Goal: Information Seeking & Learning: Learn about a topic

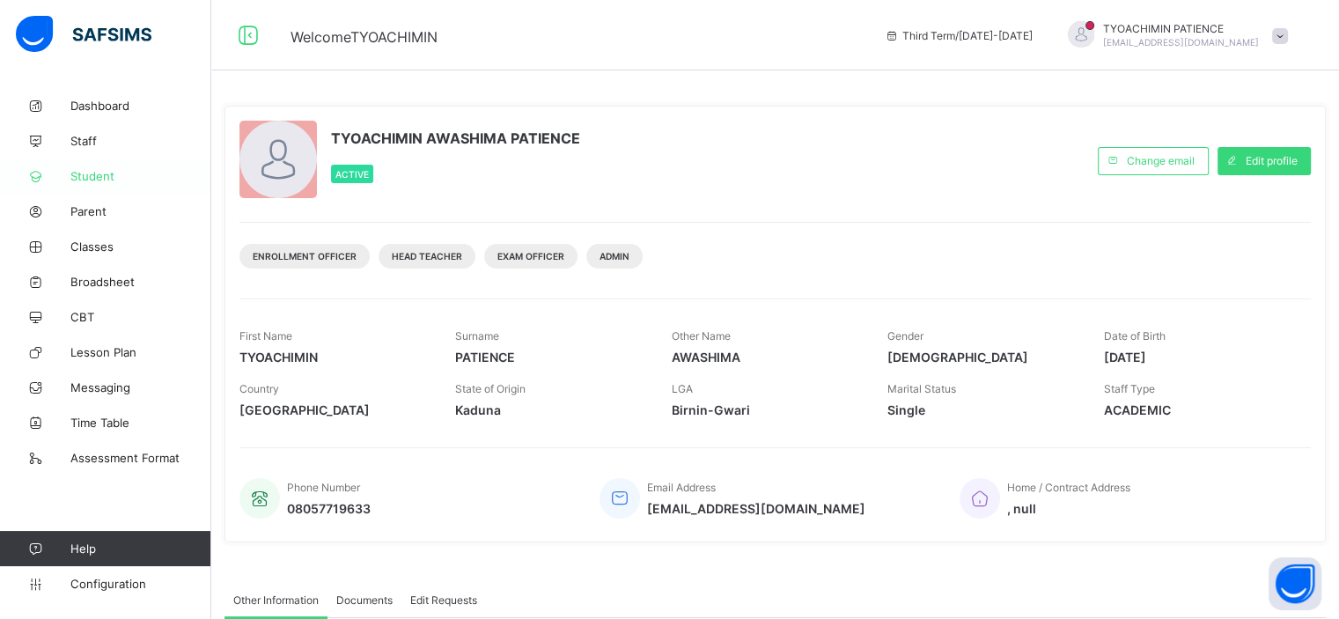
click at [91, 176] on span "Student" at bounding box center [140, 176] width 141 height 14
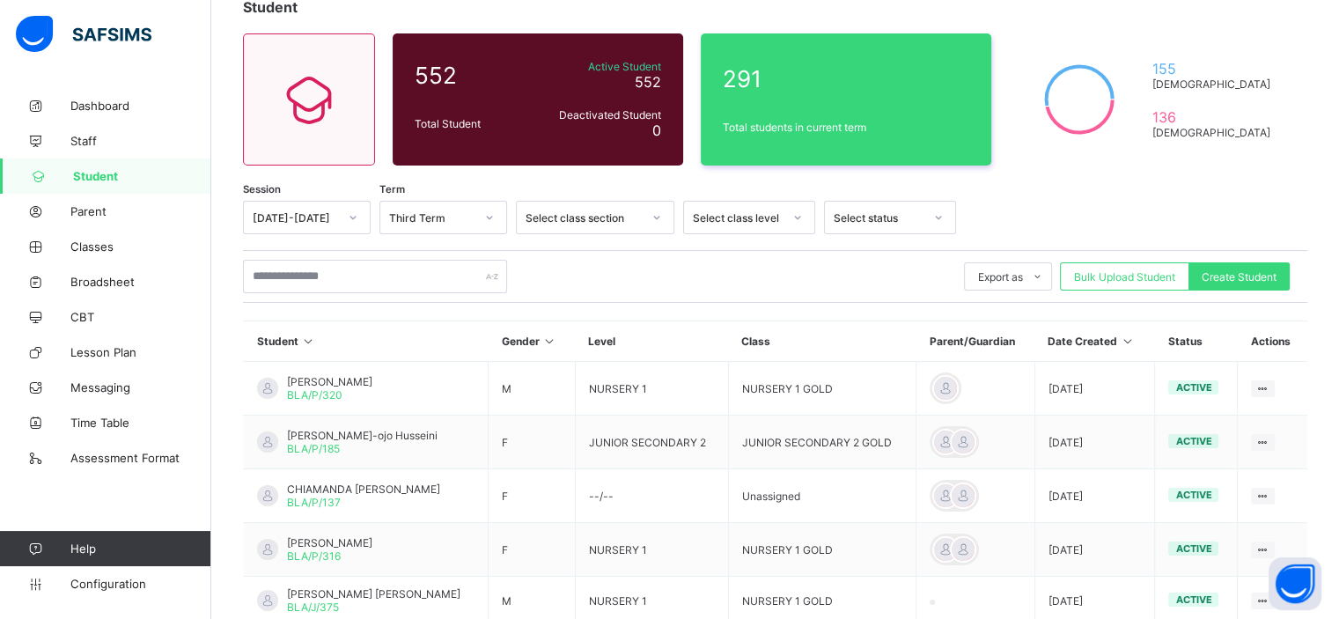
scroll to position [199, 0]
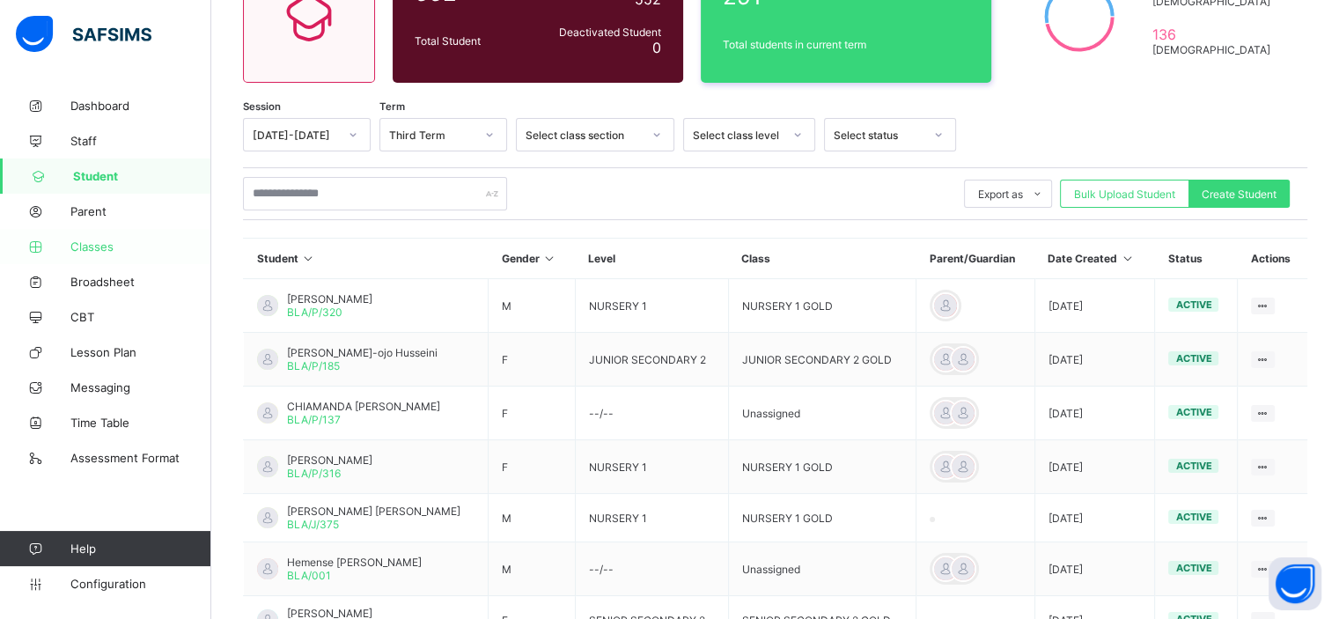
click at [85, 251] on span "Classes" at bounding box center [140, 246] width 141 height 14
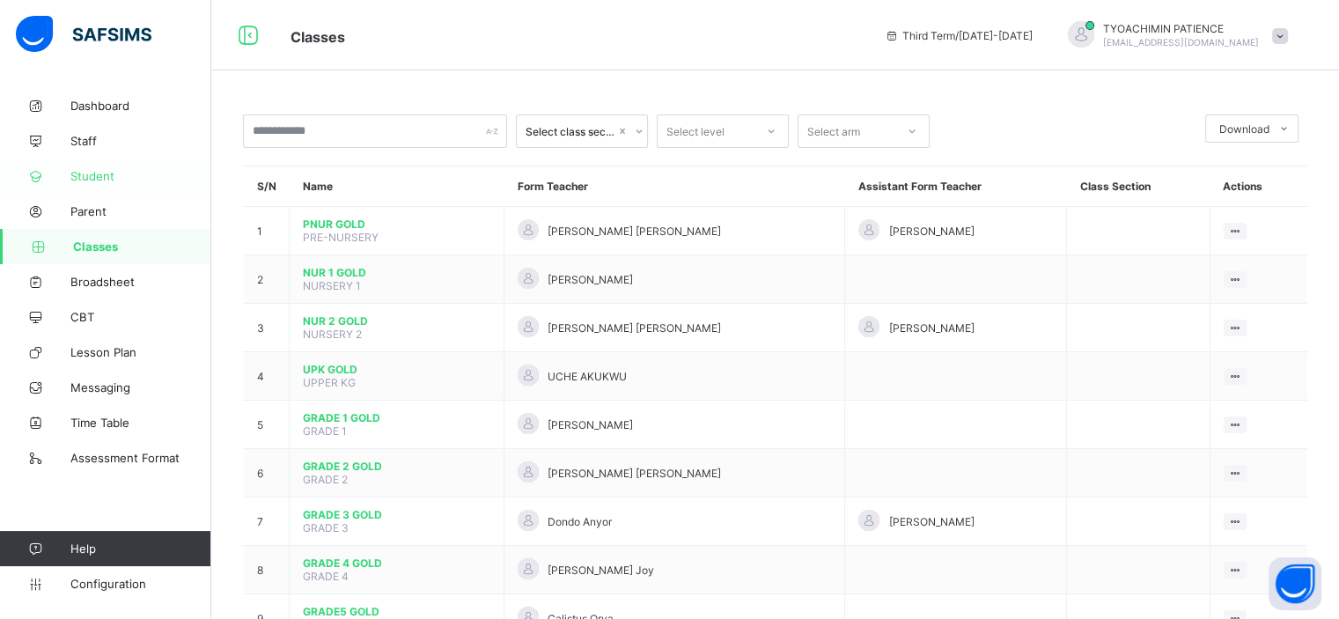
click at [91, 175] on span "Student" at bounding box center [140, 176] width 141 height 14
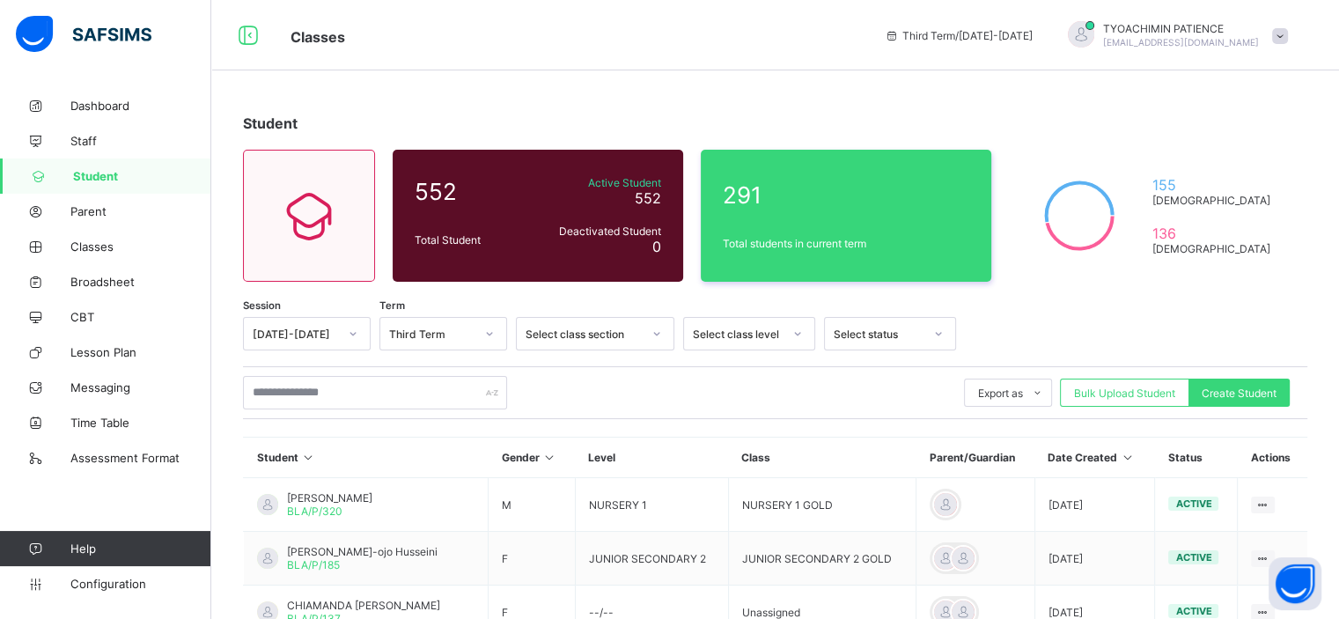
click at [593, 338] on div "Select class section" at bounding box center [584, 334] width 116 height 13
click at [305, 196] on icon at bounding box center [309, 215] width 74 height 63
click at [85, 249] on span "Classes" at bounding box center [140, 246] width 141 height 14
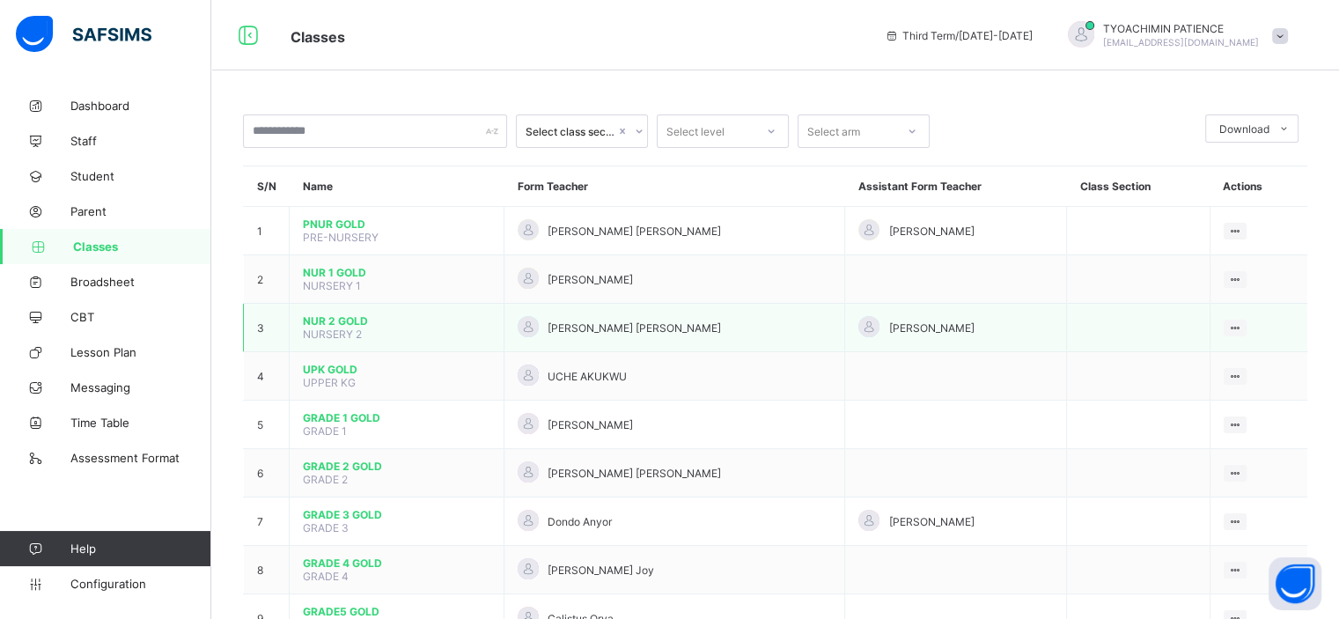
click at [662, 334] on span "[PERSON_NAME] [PERSON_NAME]" at bounding box center [634, 327] width 173 height 13
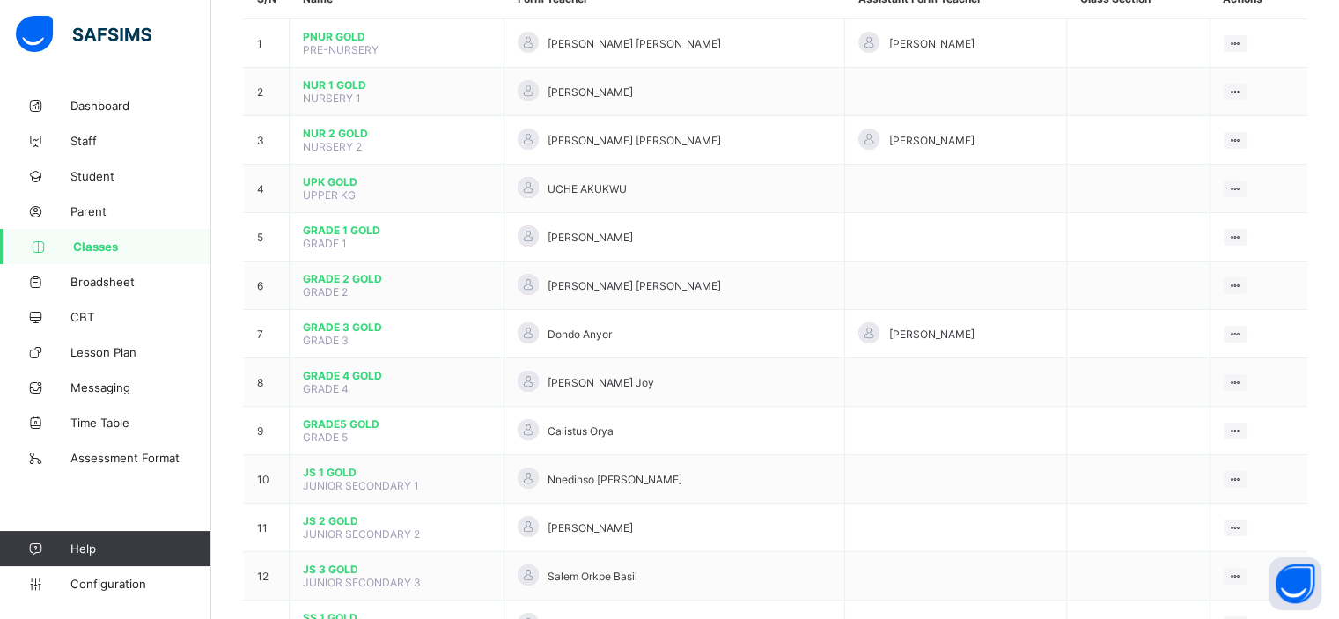
scroll to position [269, 0]
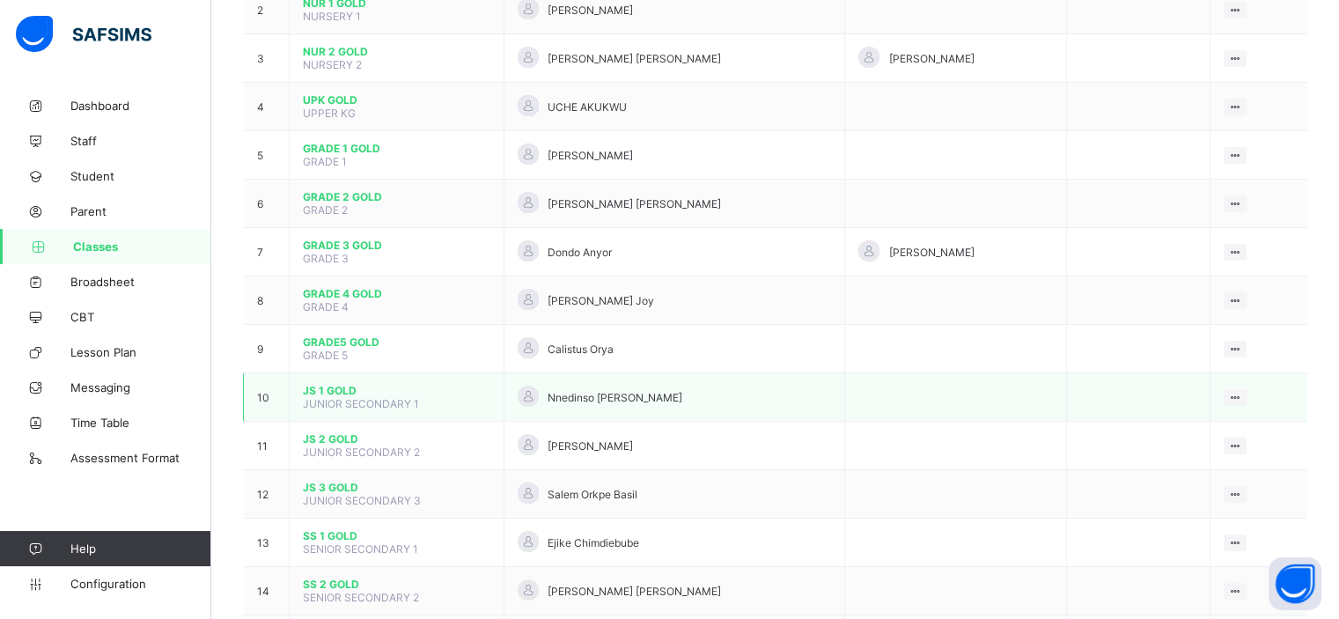
click at [363, 399] on span "JUNIOR SECONDARY 1" at bounding box center [361, 403] width 116 height 13
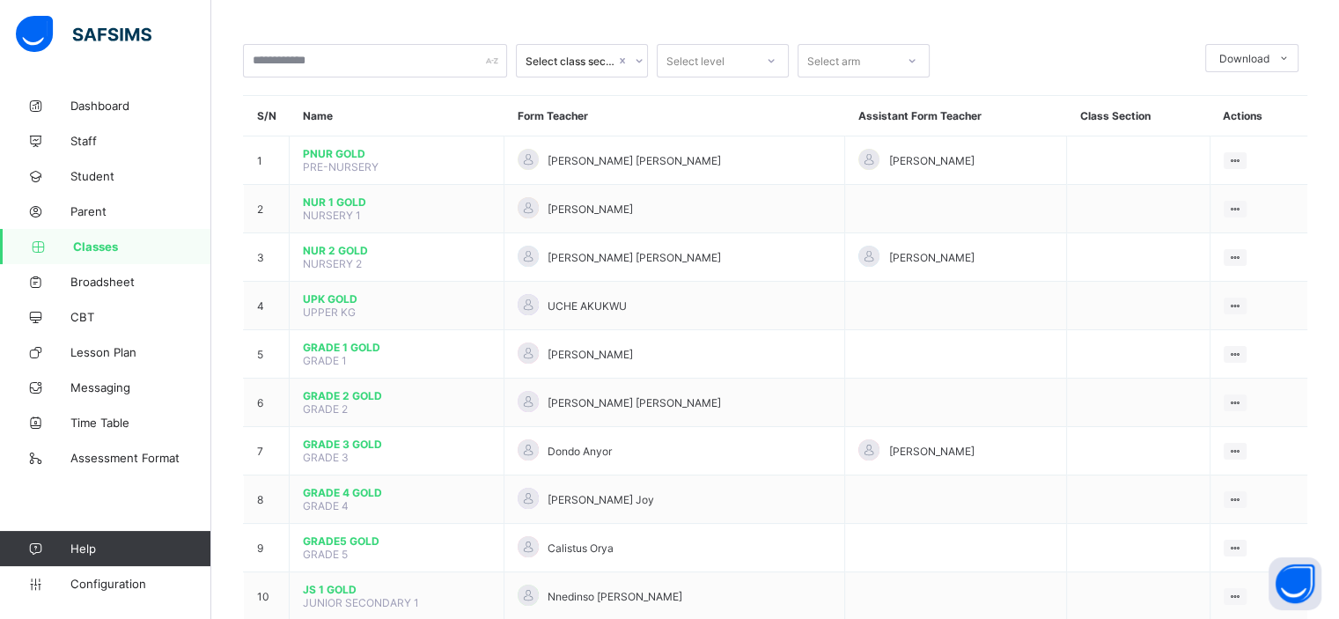
scroll to position [0, 0]
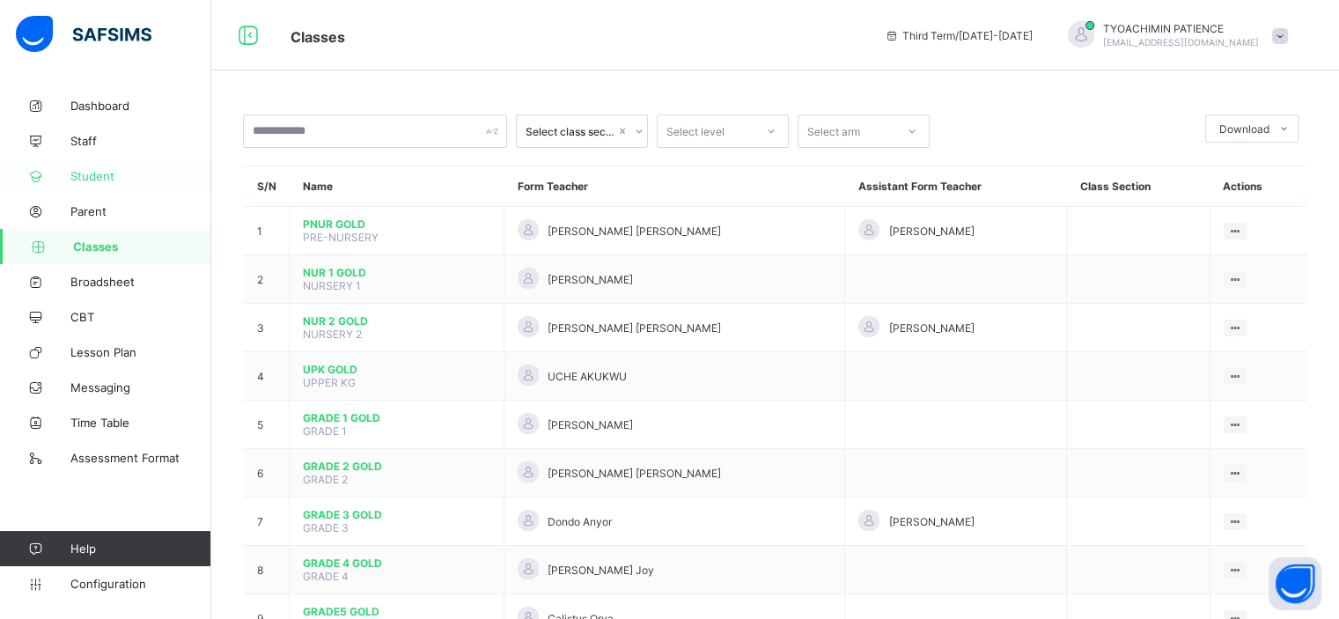
click at [92, 176] on span "Student" at bounding box center [140, 176] width 141 height 14
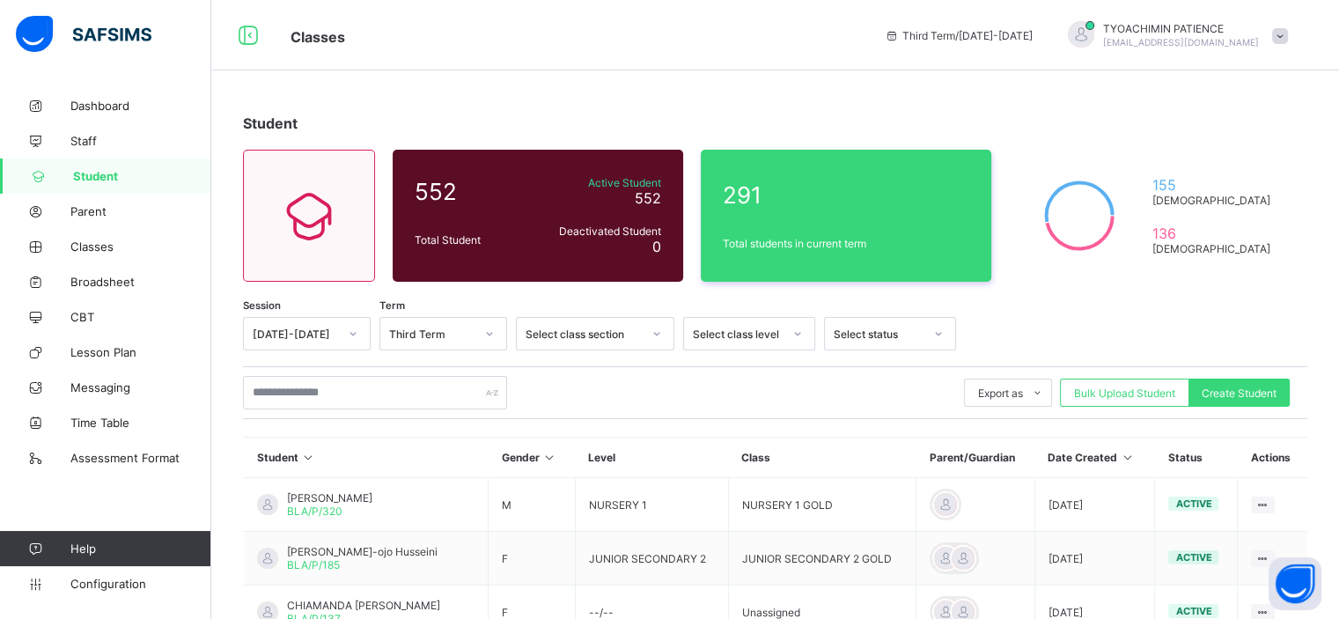
scroll to position [11, 0]
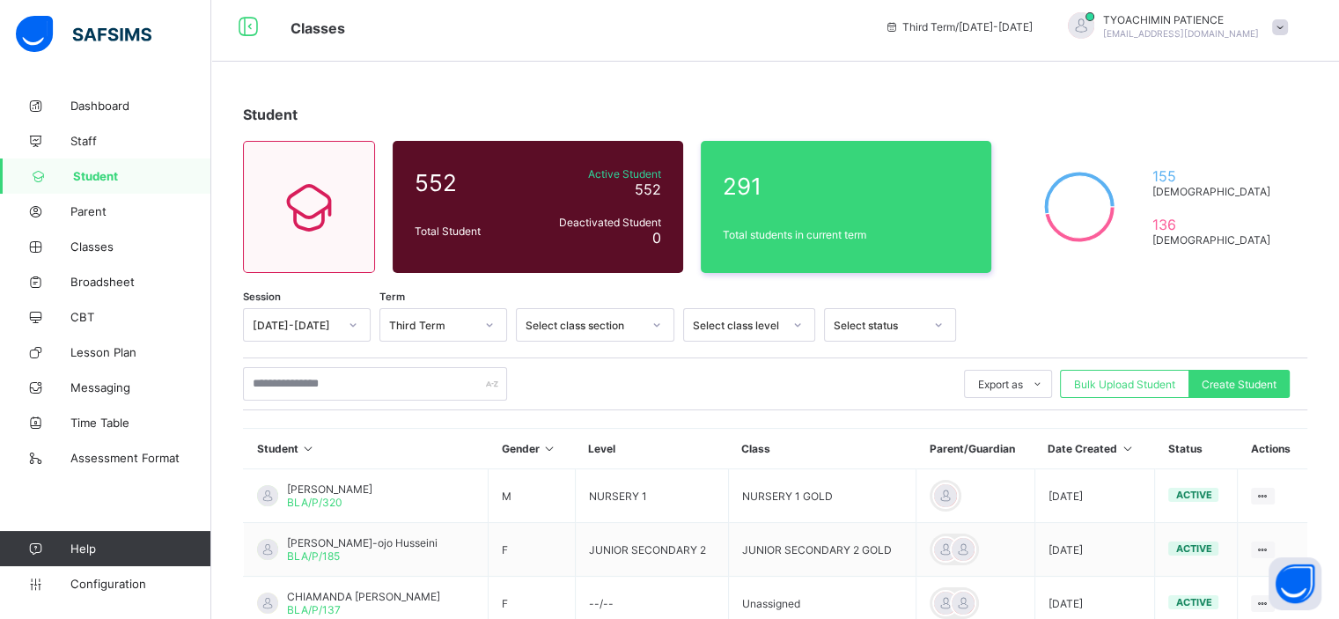
click at [734, 333] on div "Select class level" at bounding box center [732, 325] width 97 height 25
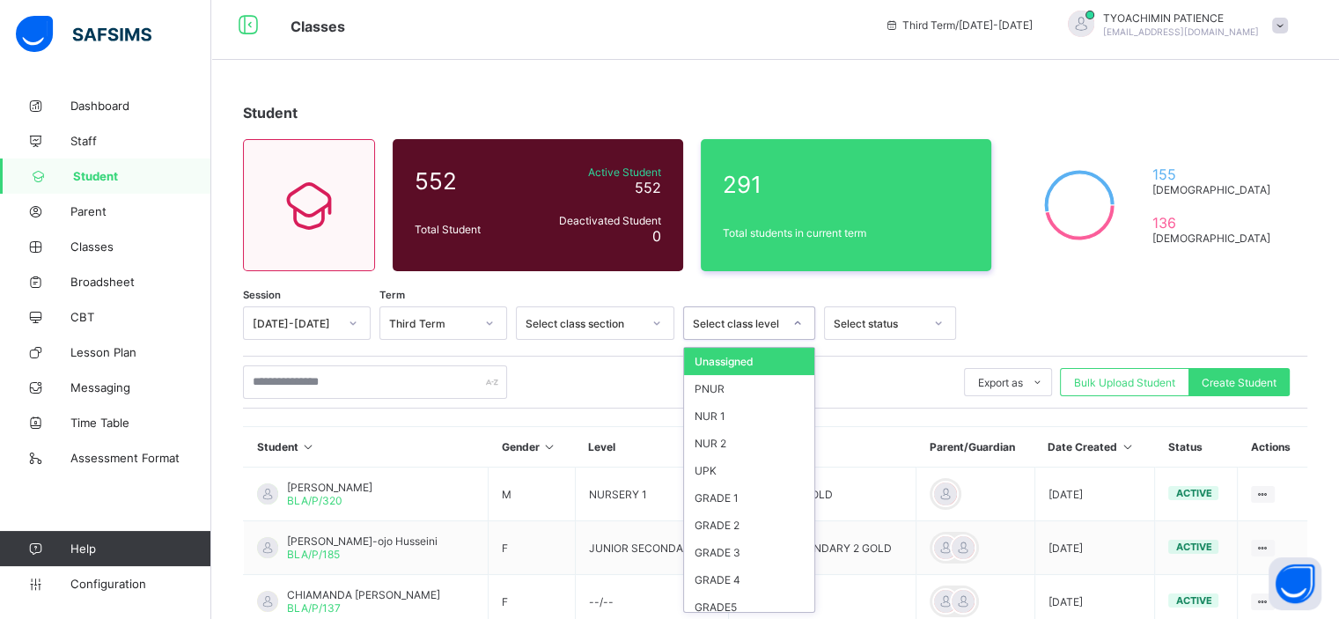
click at [753, 326] on div "Select class level" at bounding box center [738, 323] width 90 height 13
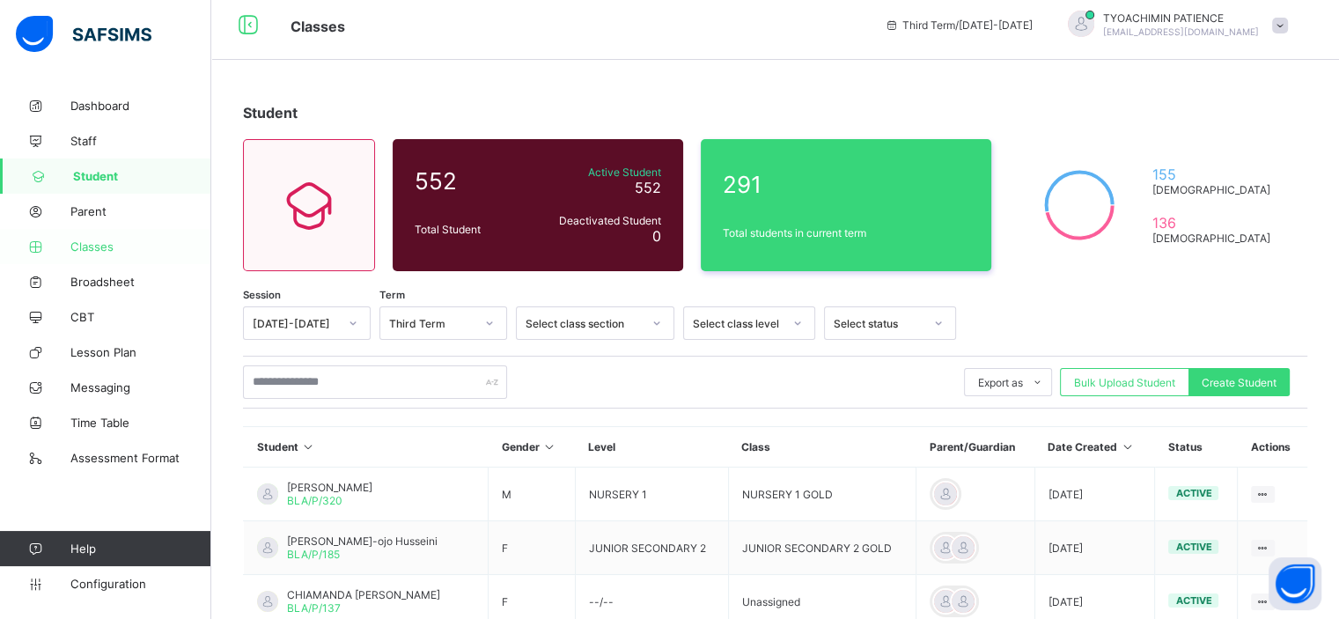
click at [89, 244] on span "Classes" at bounding box center [140, 246] width 141 height 14
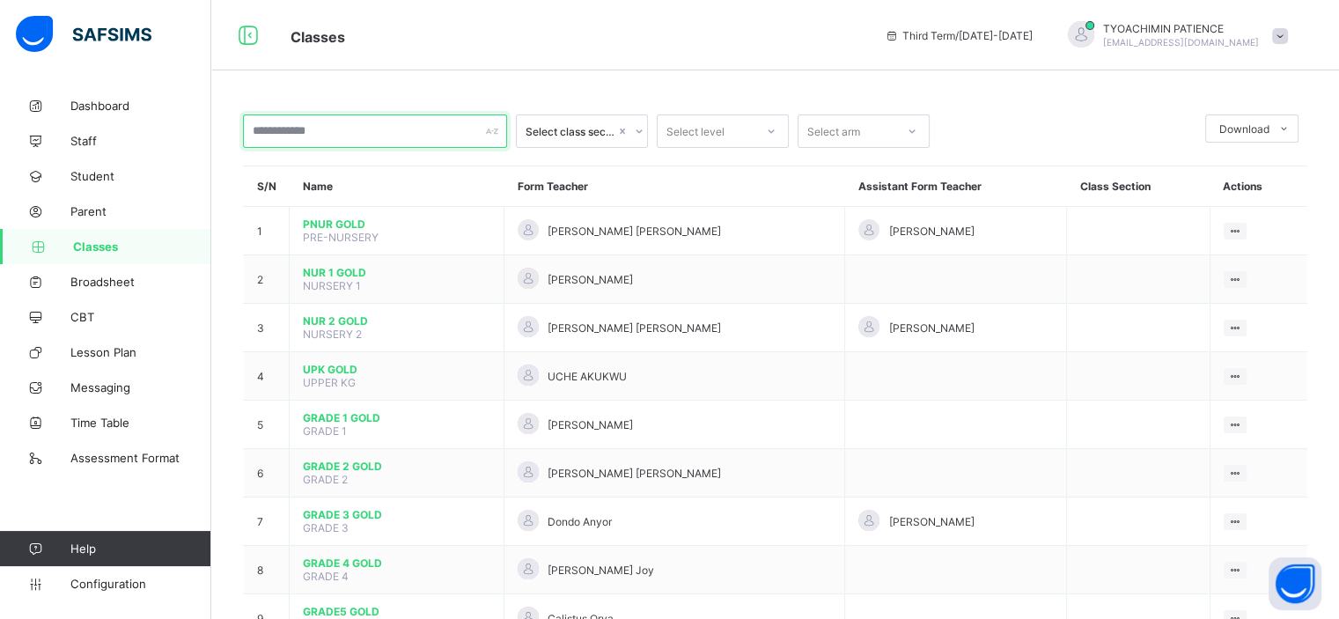
click at [400, 132] on input "text" at bounding box center [375, 130] width 264 height 33
click at [574, 129] on div "Select class section" at bounding box center [571, 131] width 90 height 13
click at [695, 129] on div "Select level" at bounding box center [695, 130] width 58 height 33
click at [836, 132] on div "Select arm" at bounding box center [833, 130] width 53 height 33
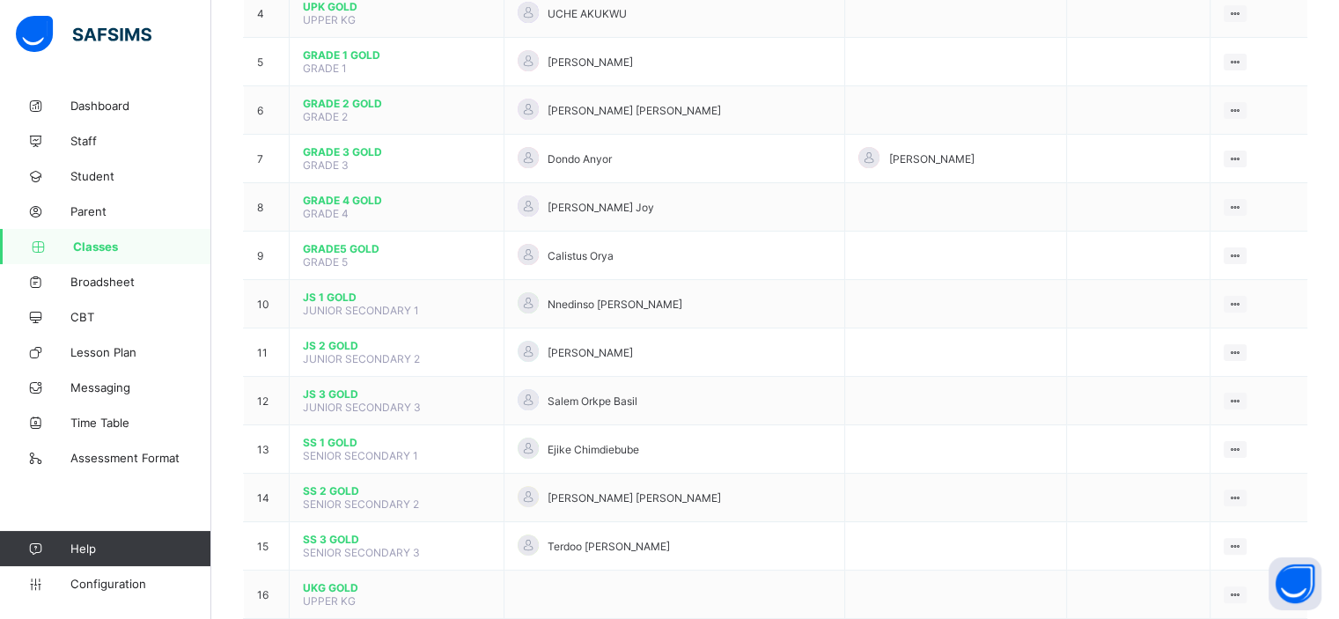
scroll to position [408, 0]
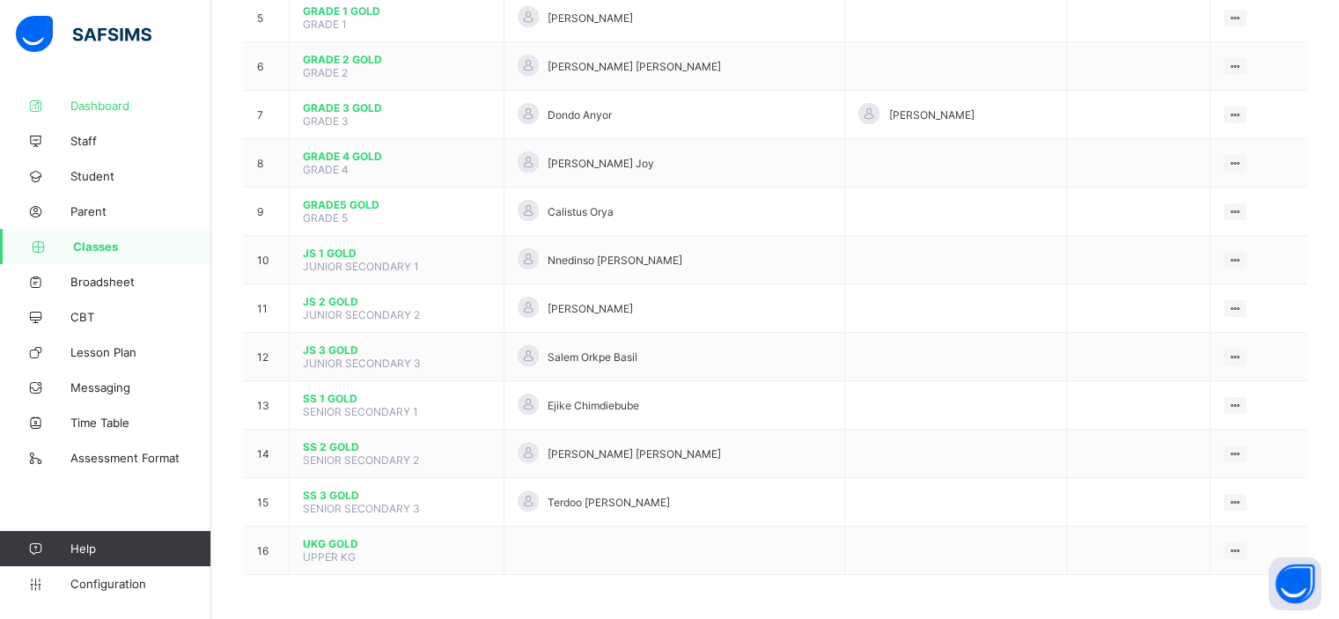
click at [113, 105] on span "Dashboard" at bounding box center [140, 106] width 141 height 14
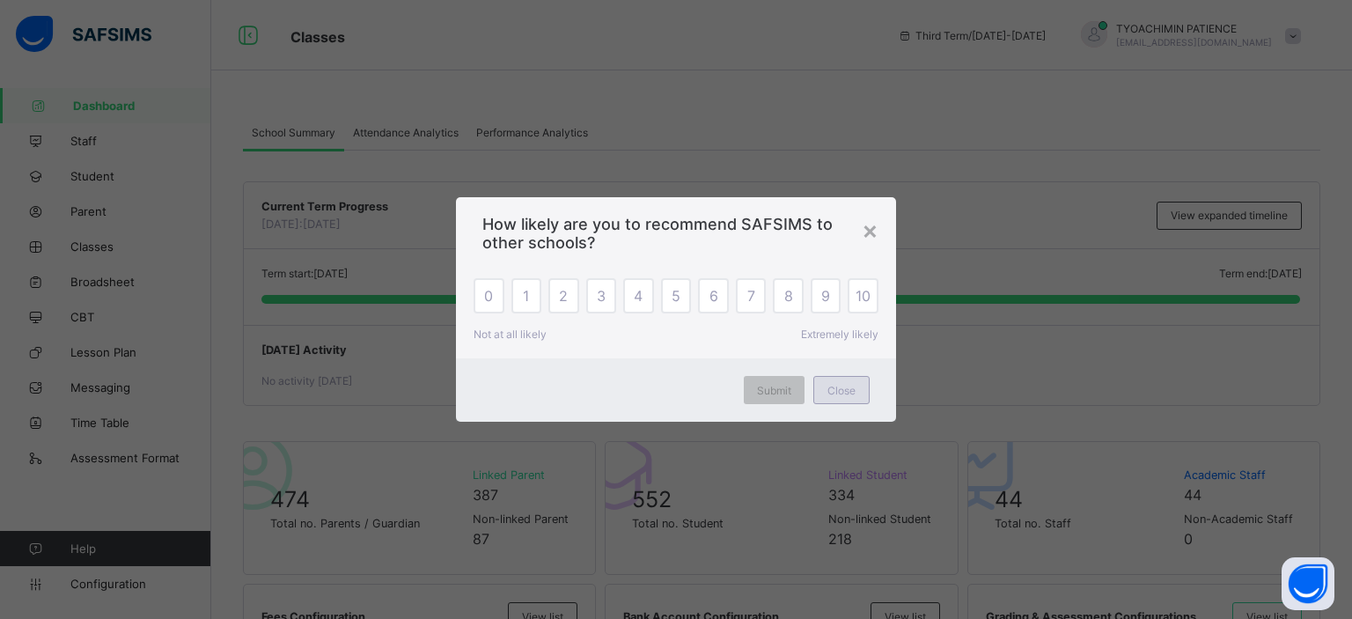
click at [838, 394] on span "Close" at bounding box center [842, 390] width 28 height 13
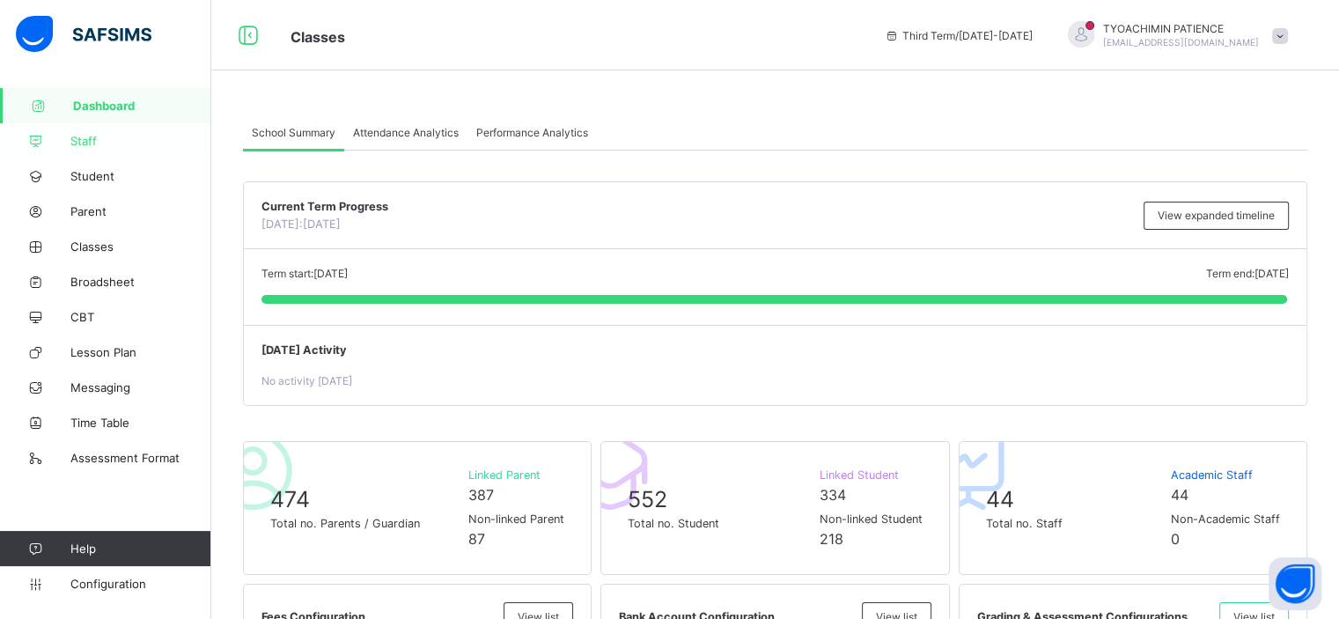
click at [78, 142] on span "Staff" at bounding box center [140, 141] width 141 height 14
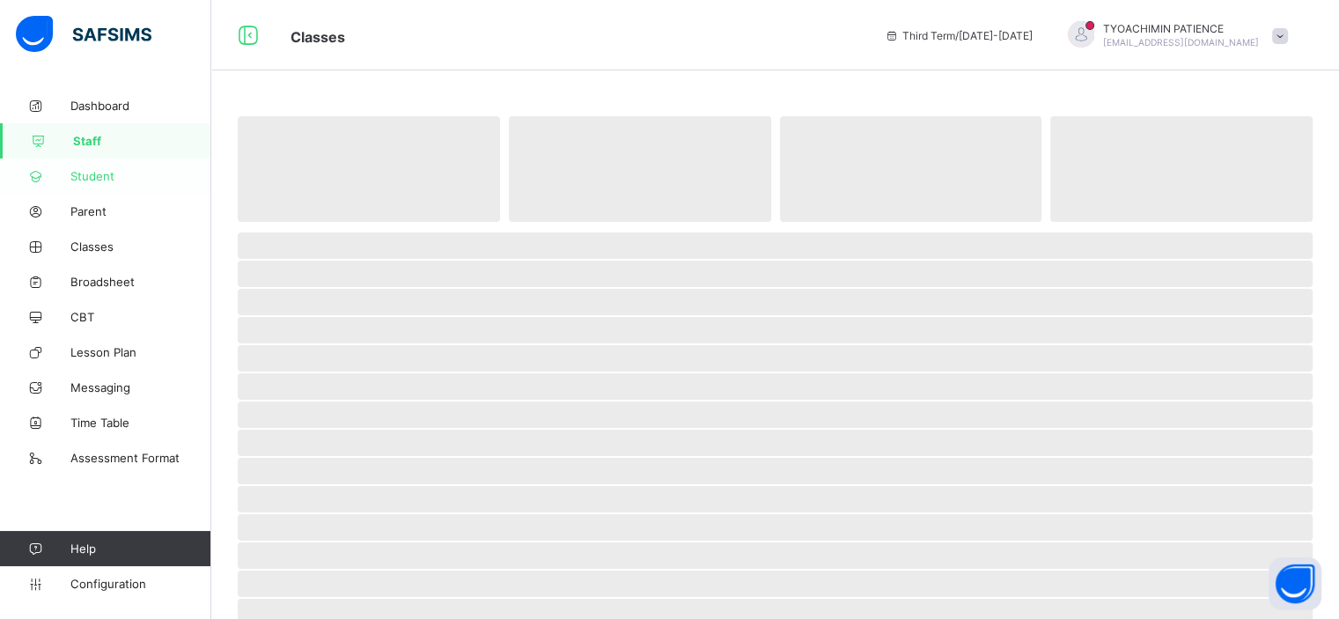
click at [90, 180] on span "Student" at bounding box center [140, 176] width 141 height 14
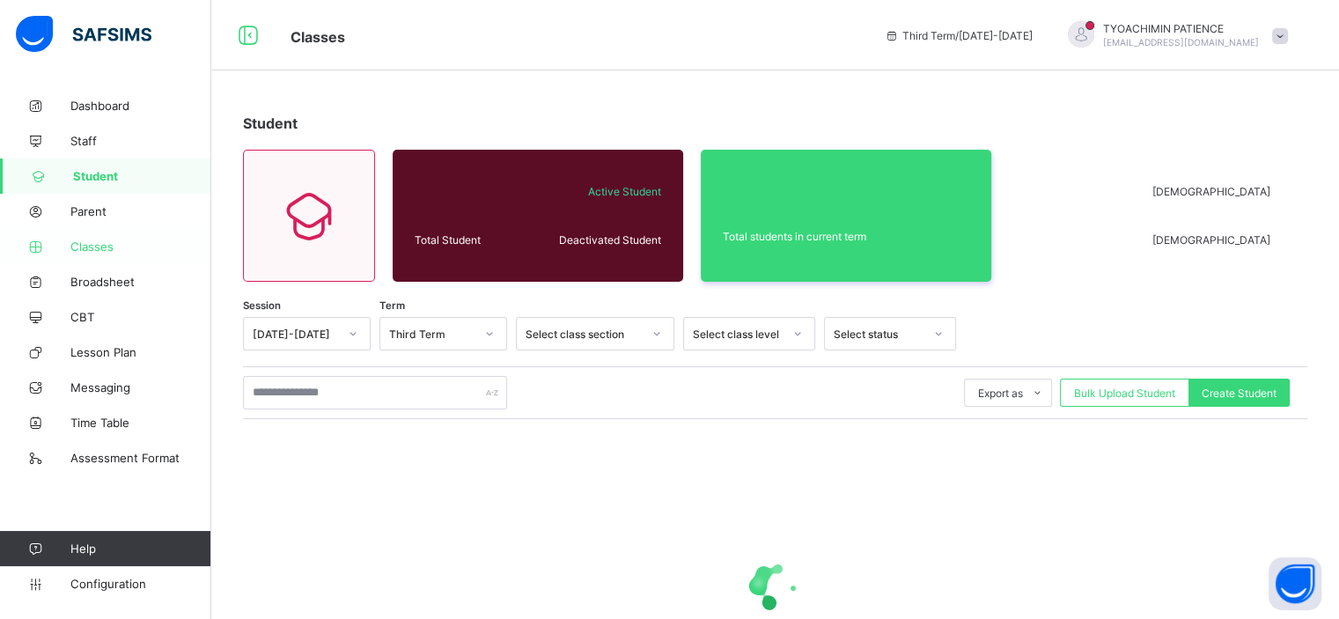
click at [92, 247] on span "Classes" at bounding box center [140, 246] width 141 height 14
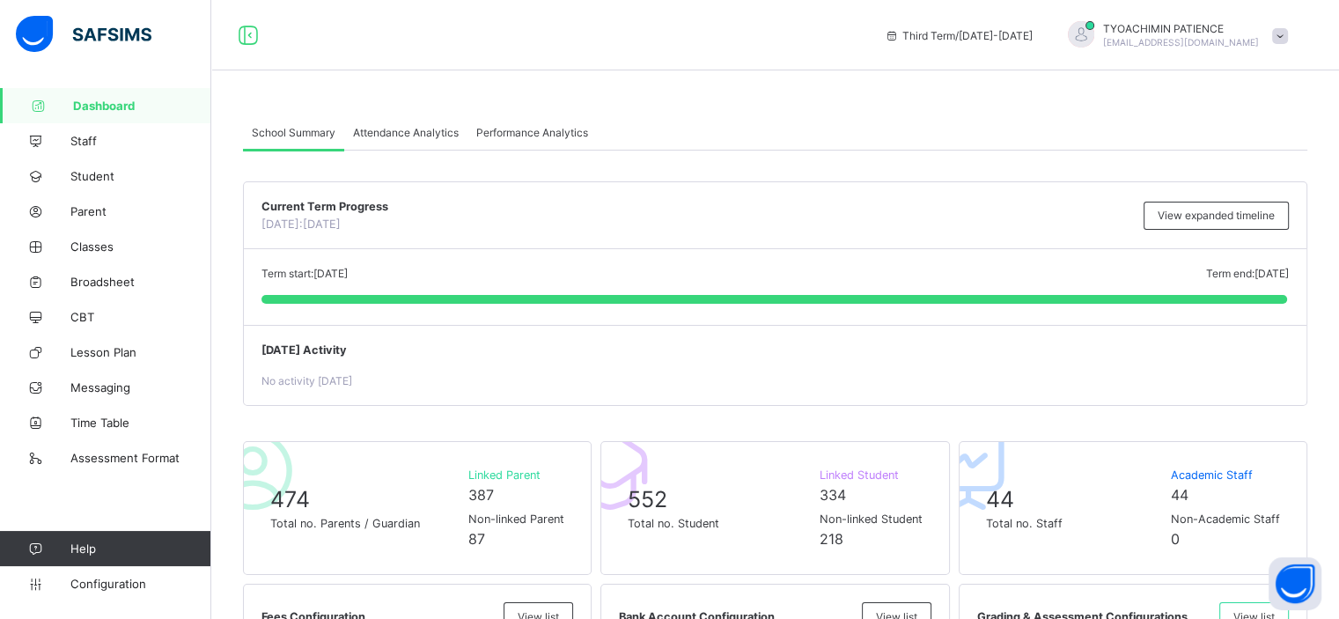
click at [34, 33] on img at bounding box center [84, 34] width 136 height 37
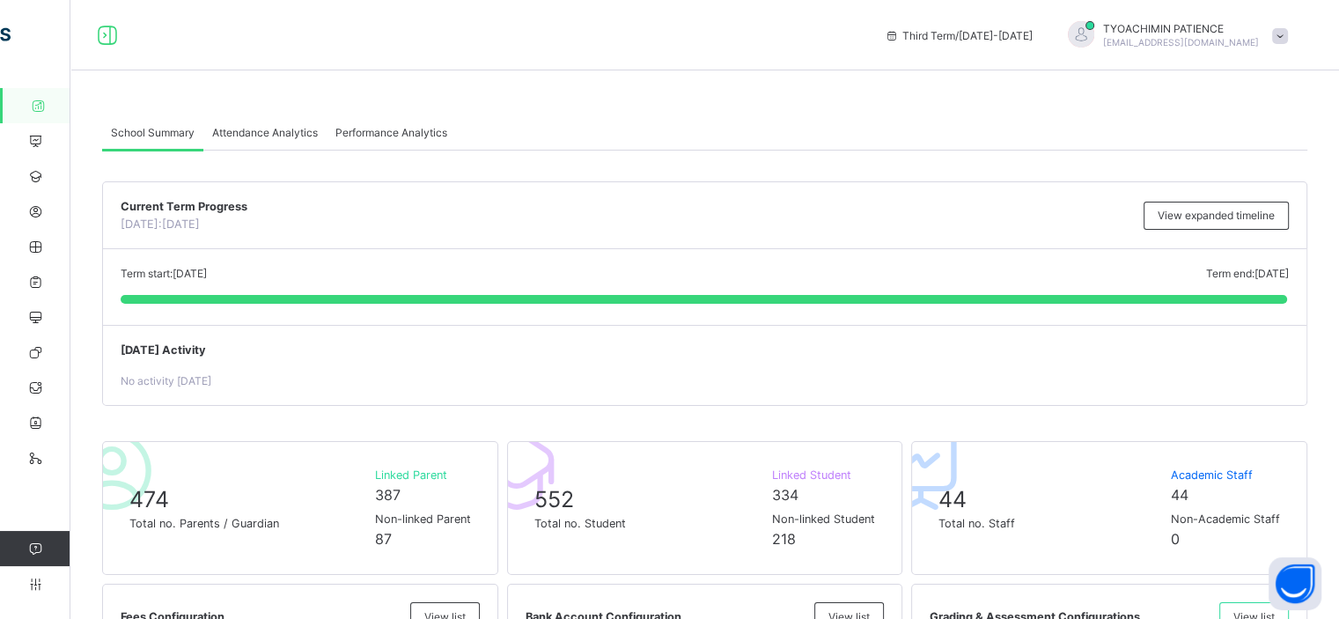
click at [33, 547] on icon at bounding box center [35, 548] width 70 height 13
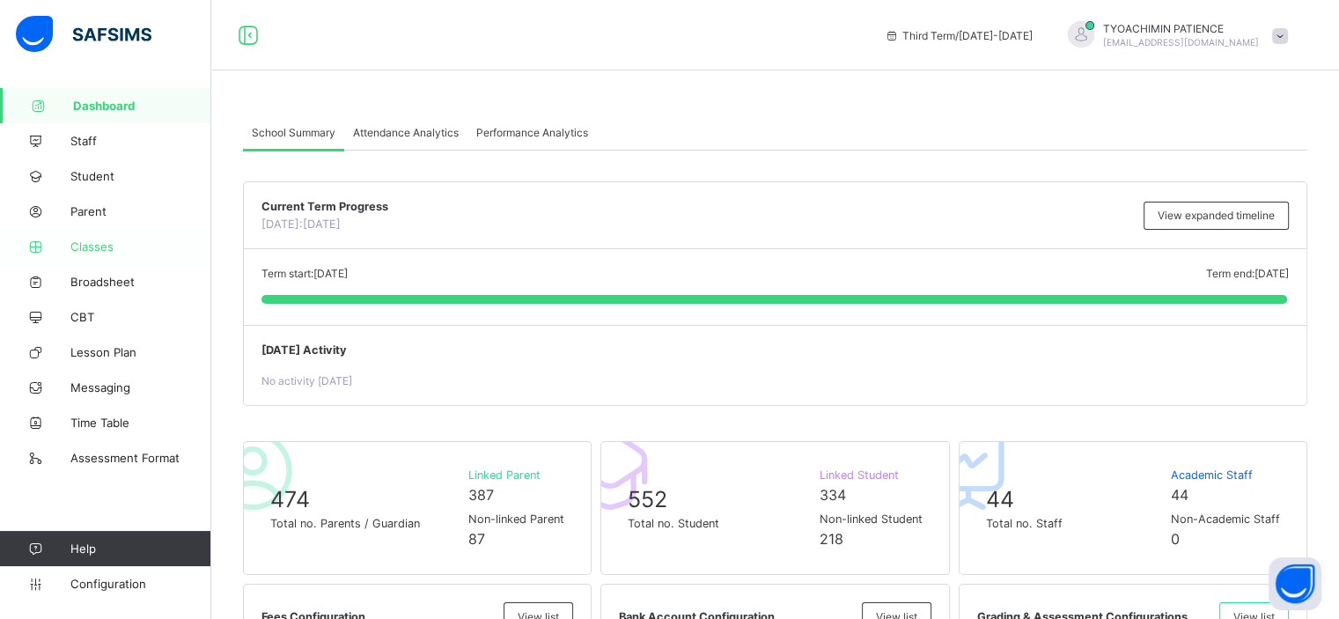
click at [92, 249] on span "Classes" at bounding box center [140, 246] width 141 height 14
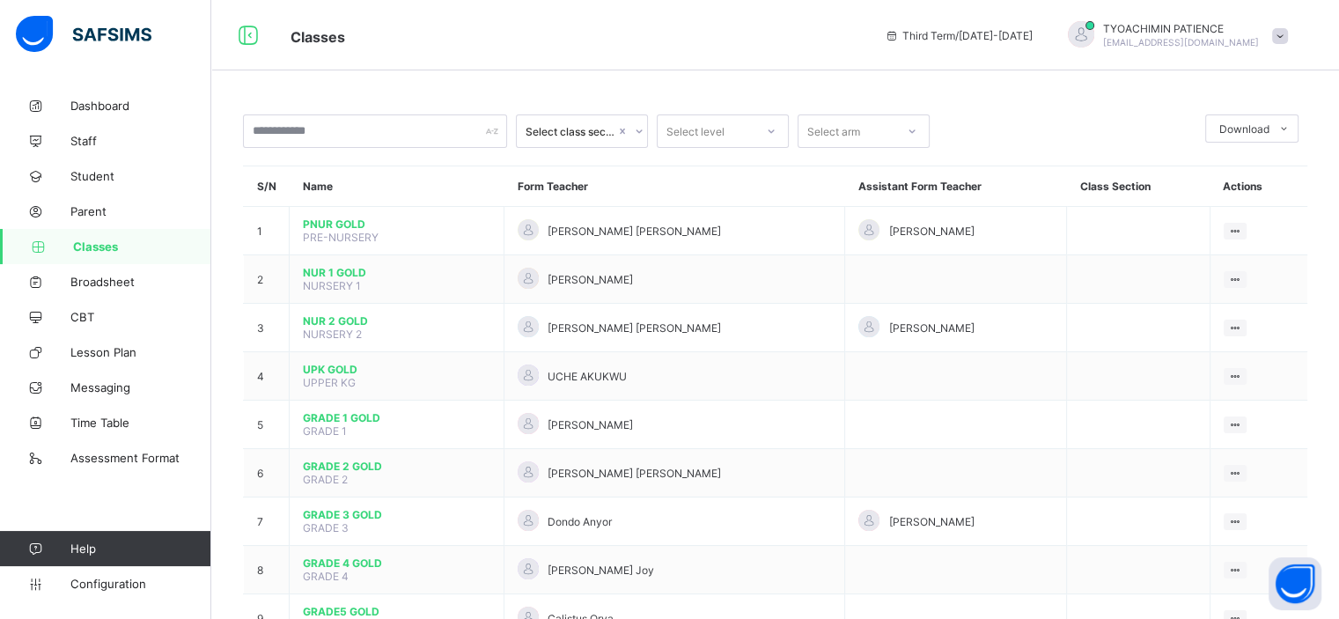
click at [88, 550] on span "Help" at bounding box center [140, 548] width 140 height 14
click at [865, 189] on th "Assistant Form Teacher" at bounding box center [955, 186] width 221 height 40
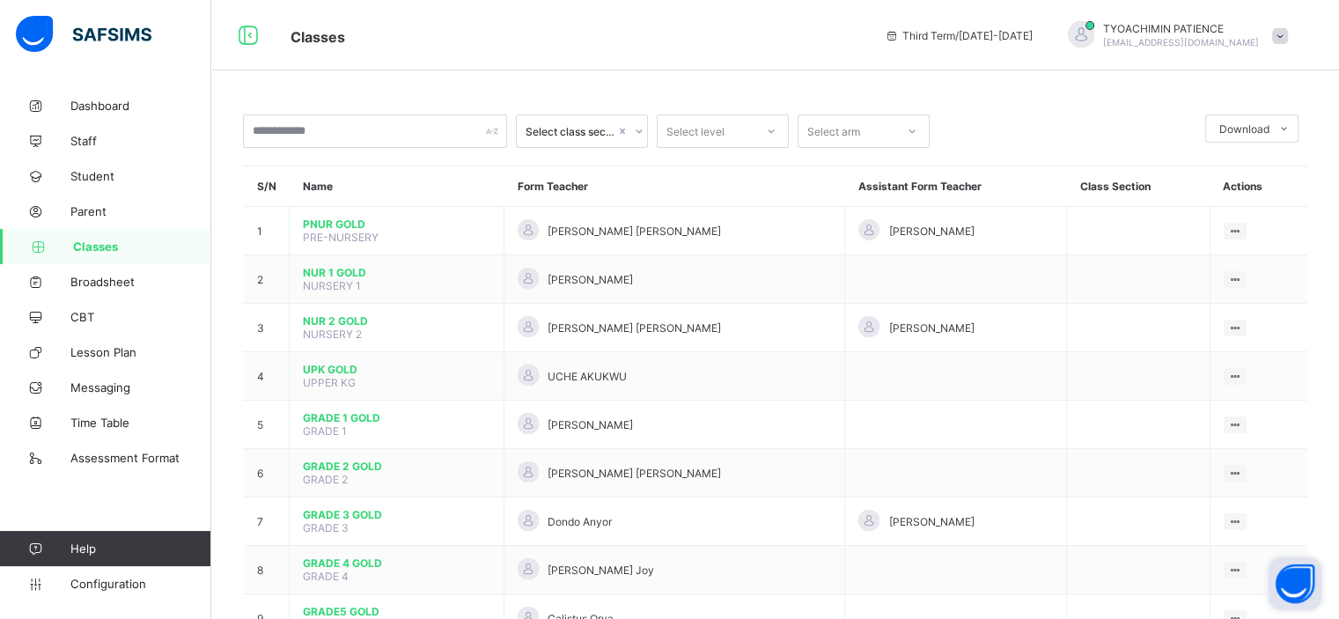
click at [1292, 581] on button "Open asap" at bounding box center [1295, 583] width 53 height 53
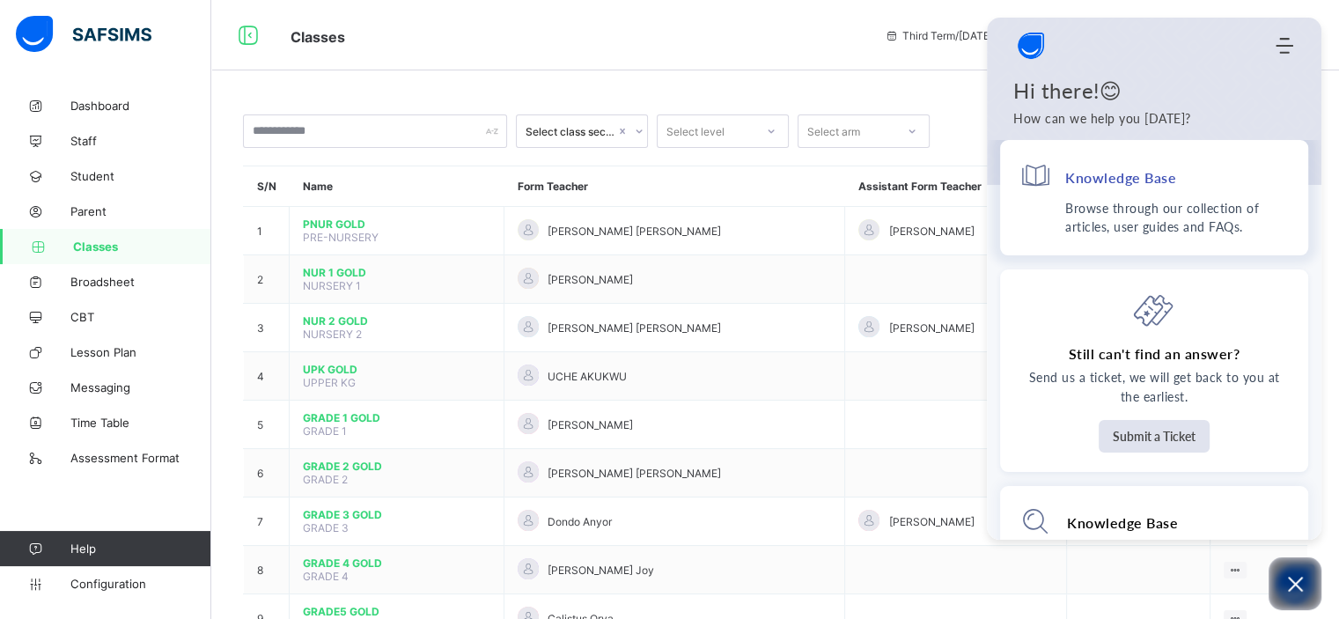
click at [1095, 179] on h4 "Knowledge Base" at bounding box center [1120, 177] width 111 height 18
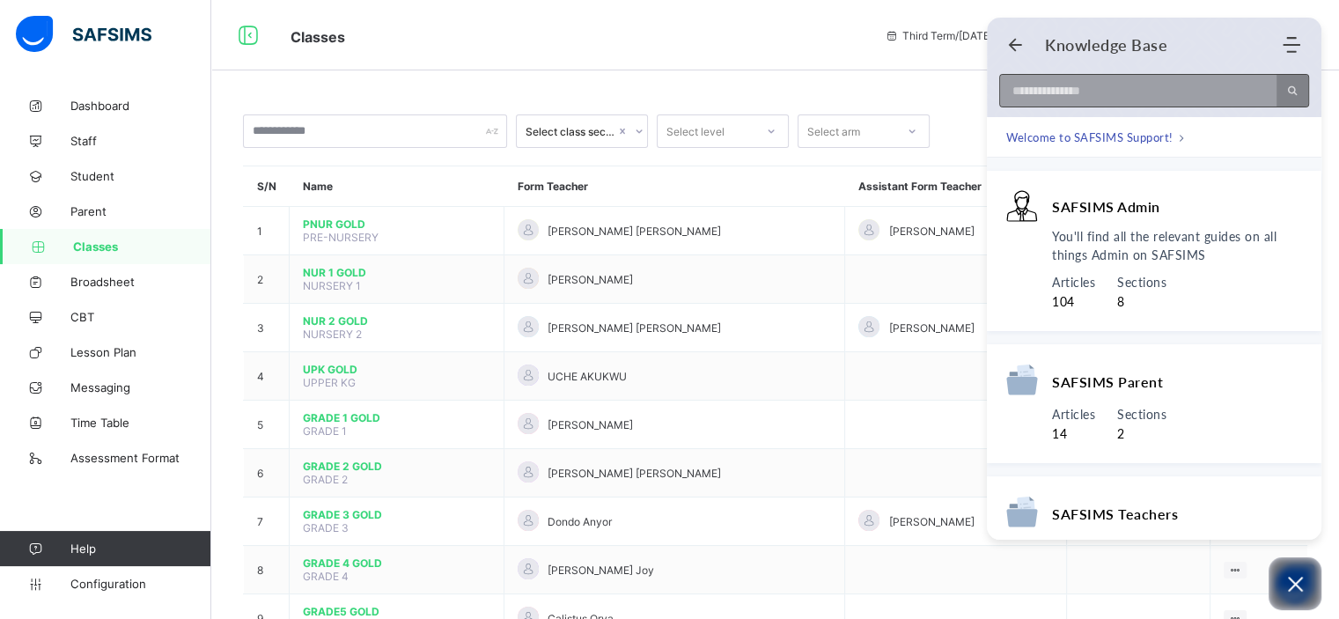
click at [1113, 91] on input at bounding box center [1133, 91] width 266 height 32
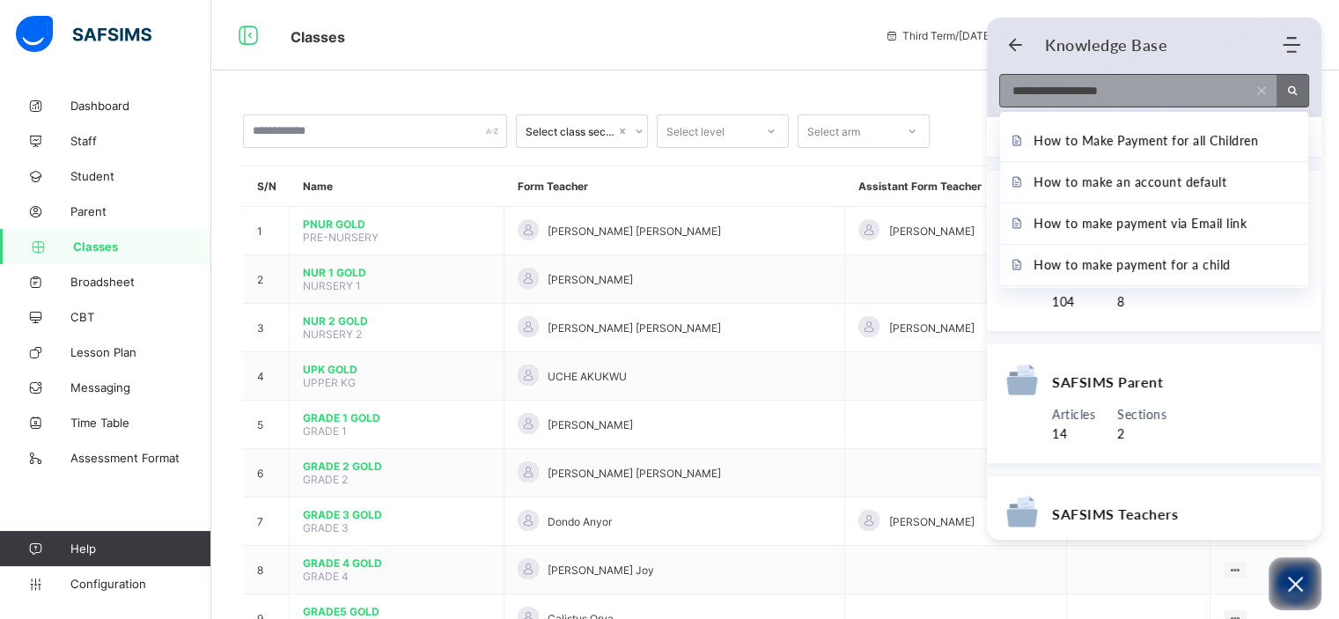
click at [1257, 98] on div at bounding box center [1281, 91] width 53 height 32
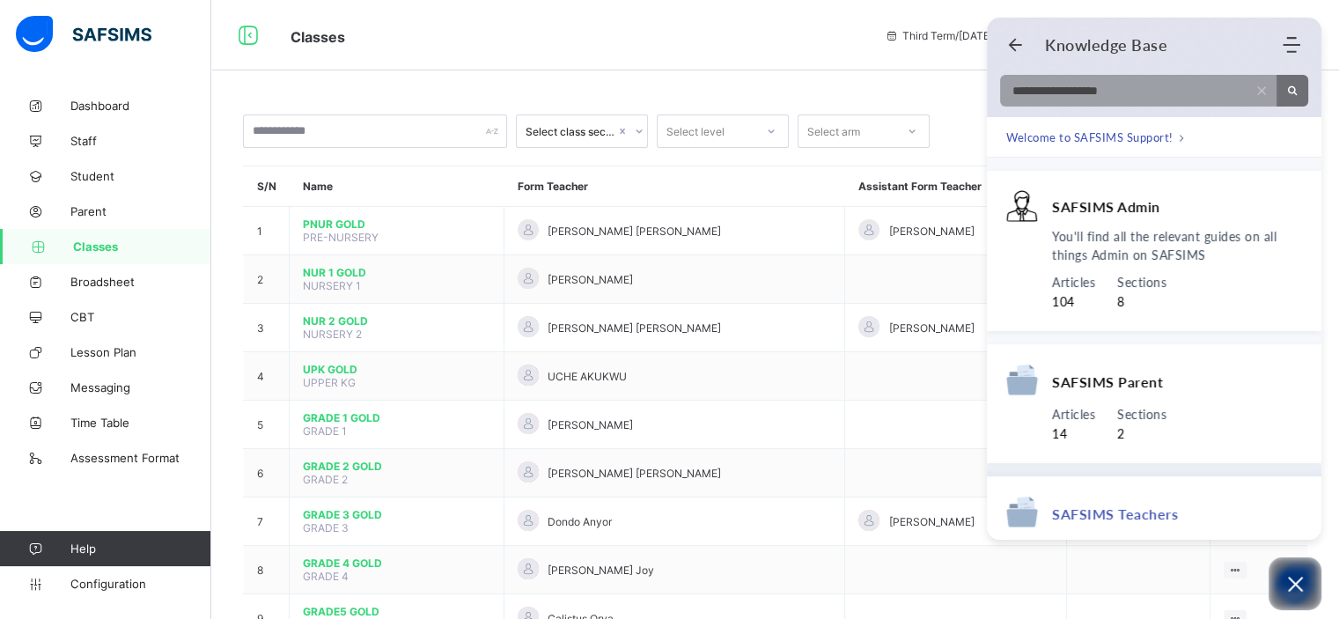
click at [1109, 517] on span "SAFSIMS Teachers" at bounding box center [1115, 513] width 126 height 18
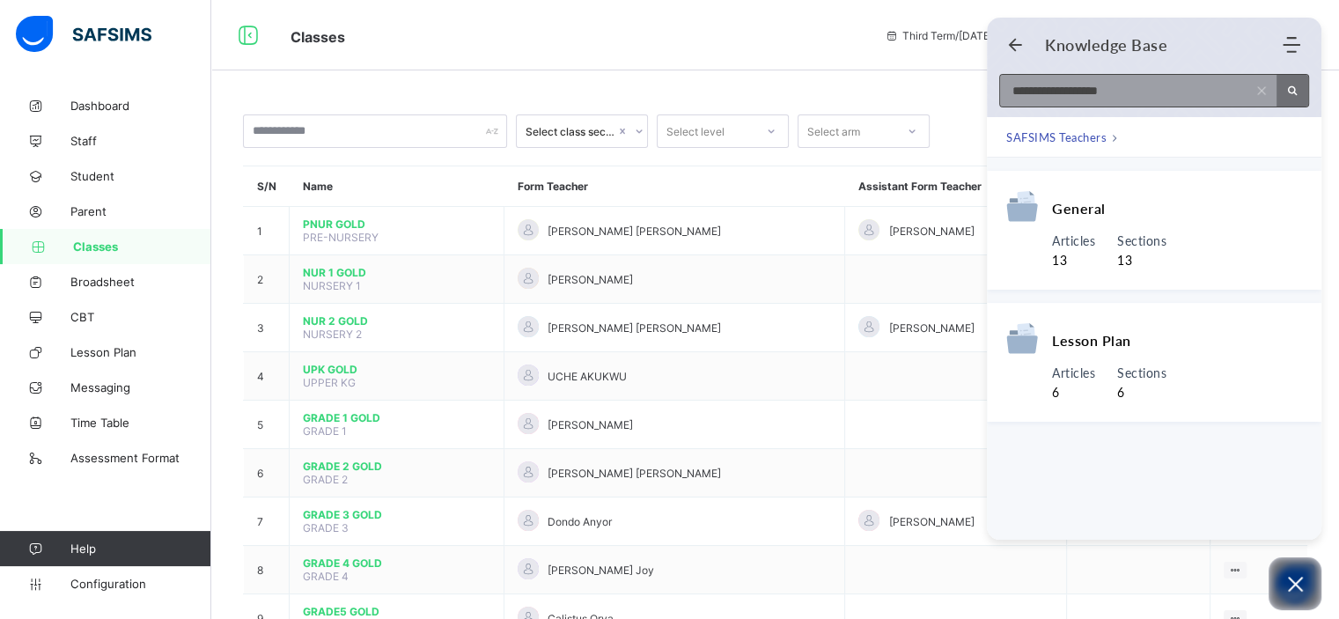
click at [1148, 93] on input "**********" at bounding box center [1122, 91] width 245 height 32
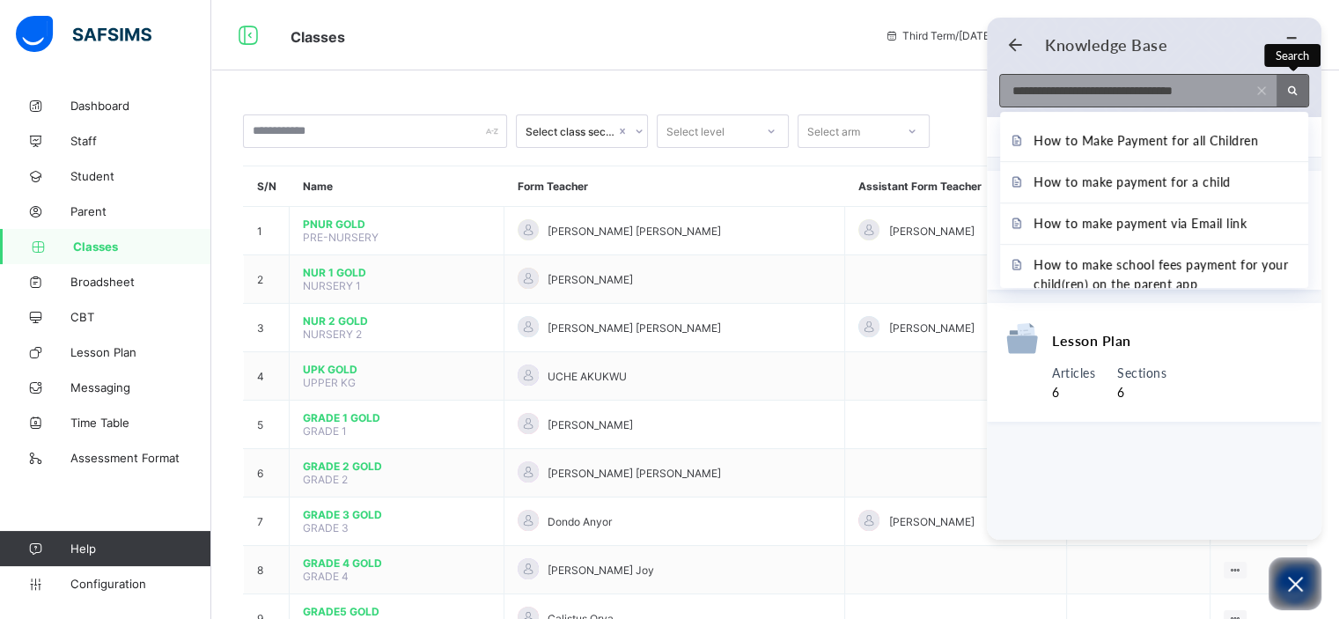
type input "**********"
click at [1291, 93] on use "Search" at bounding box center [1293, 91] width 10 height 10
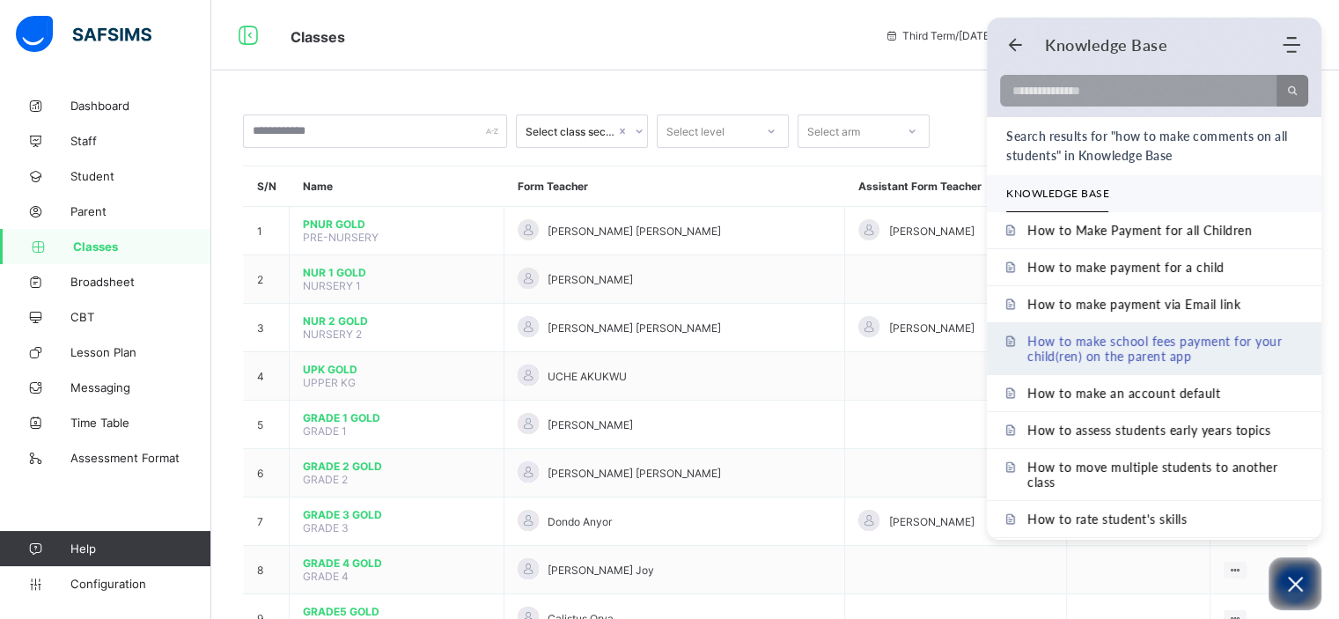
drag, startPoint x: 1321, startPoint y: 372, endPoint x: 1311, endPoint y: 371, distance: 9.8
click at [1315, 390] on body "Classes Third Term / [DATE]-[DATE] TYOACHIMIN PATIENCE [EMAIL_ADDRESS][DOMAIN_N…" at bounding box center [669, 513] width 1339 height 1026
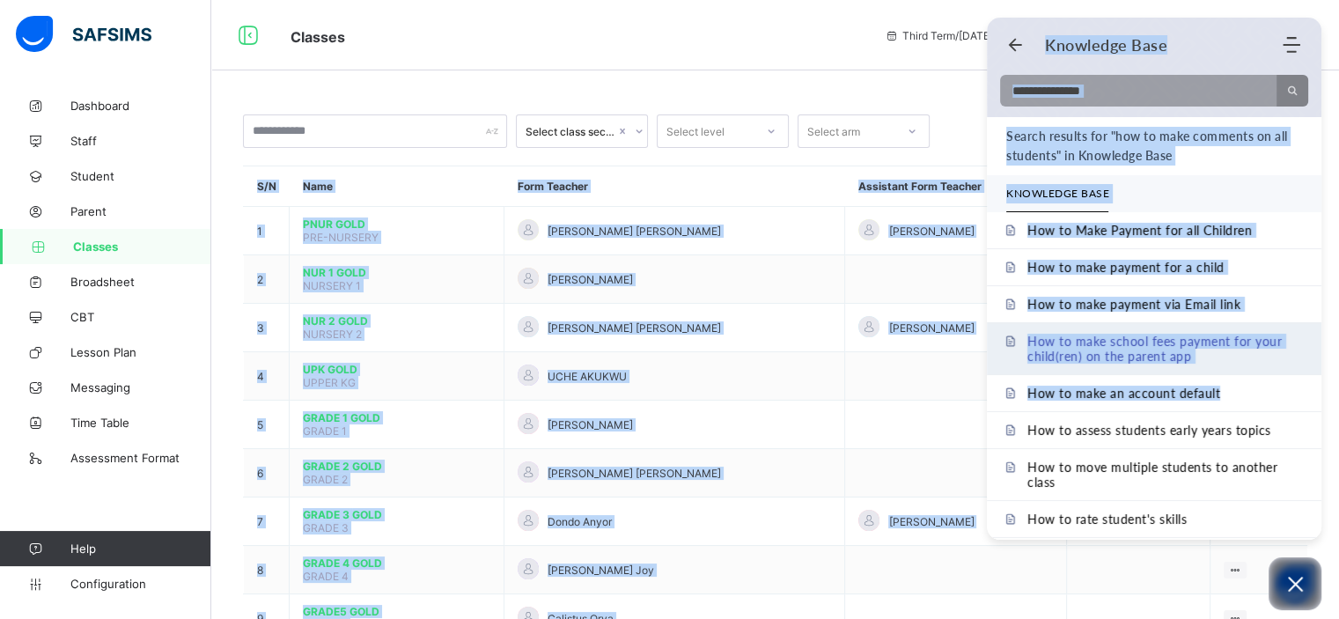
click at [1315, 368] on link "How to make school fees payment for your child(ren) on the parent app" at bounding box center [1154, 348] width 335 height 51
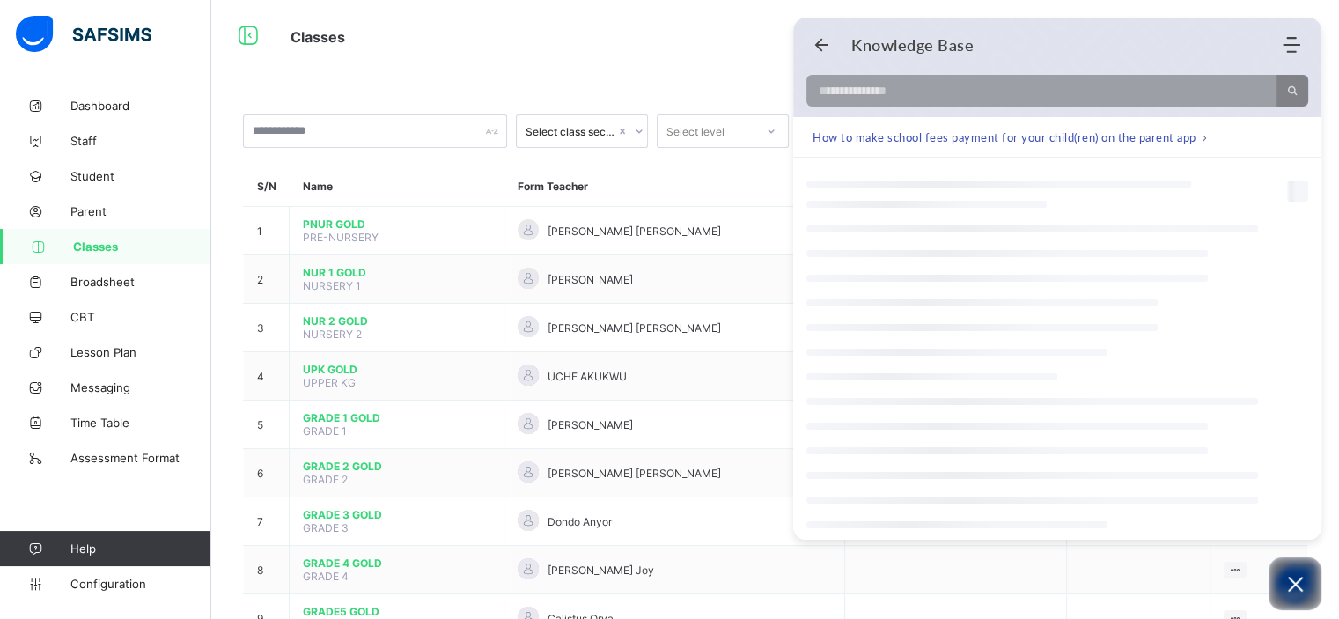
click at [1315, 368] on div at bounding box center [1057, 475] width 528 height 500
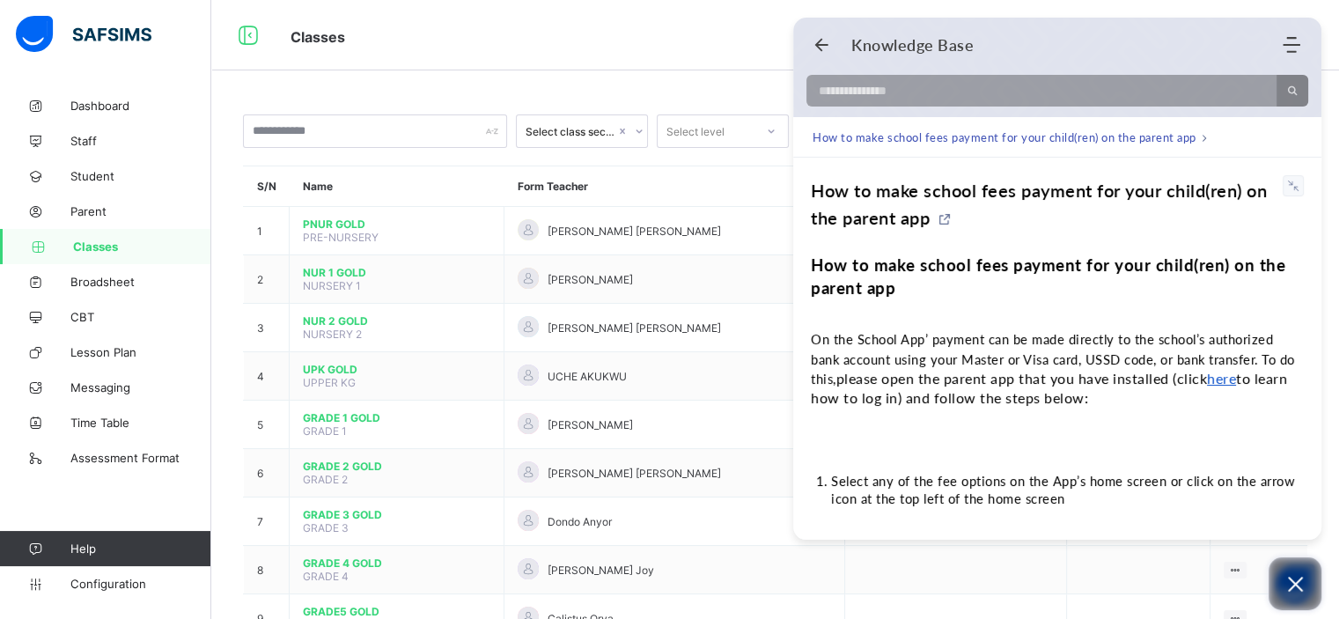
click at [1292, 585] on icon "Open asap" at bounding box center [1295, 584] width 22 height 22
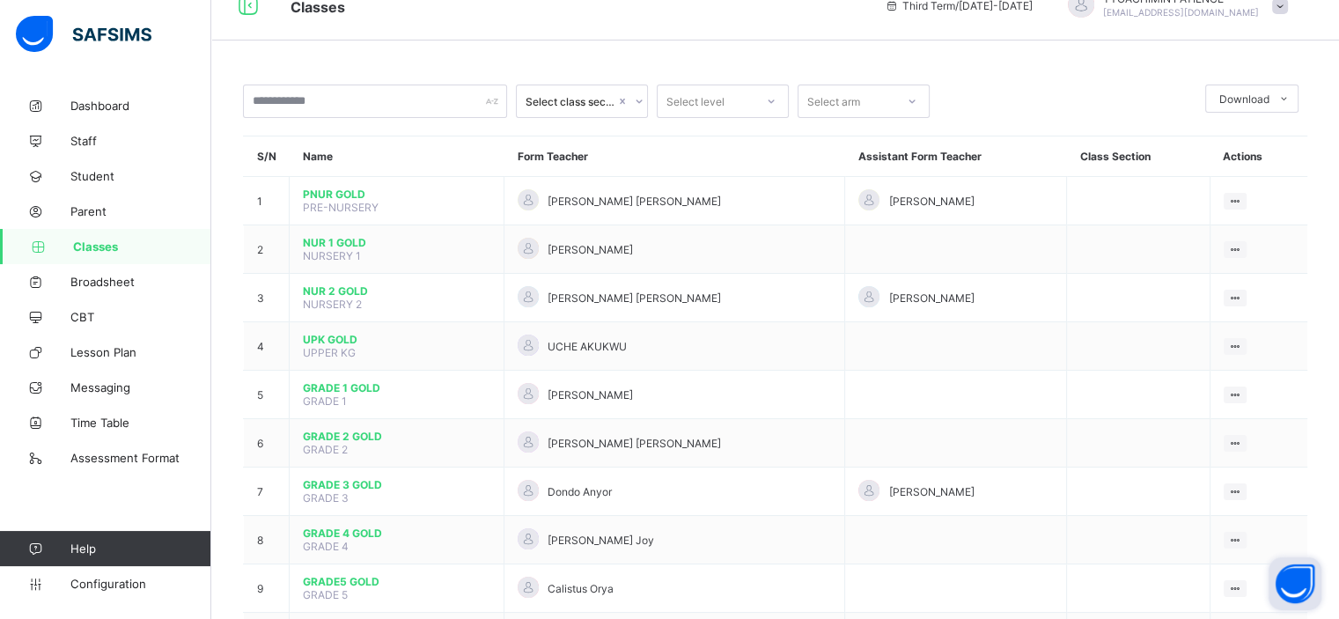
scroll to position [22, 0]
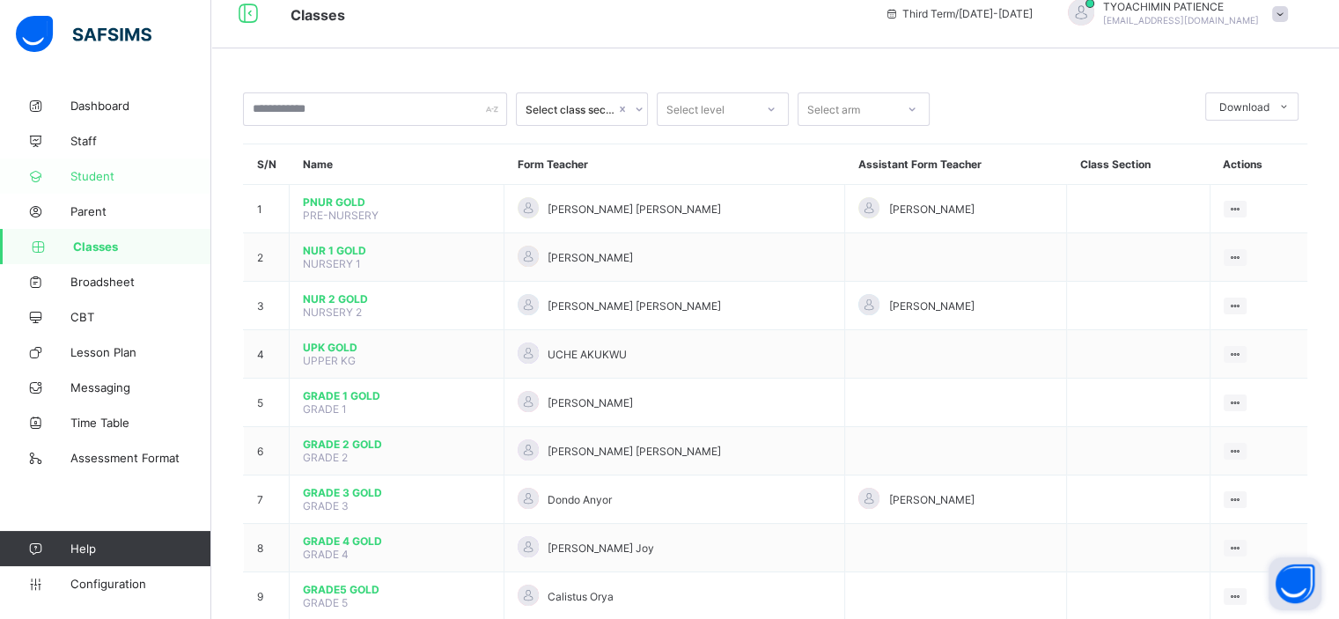
click at [99, 179] on span "Student" at bounding box center [140, 176] width 141 height 14
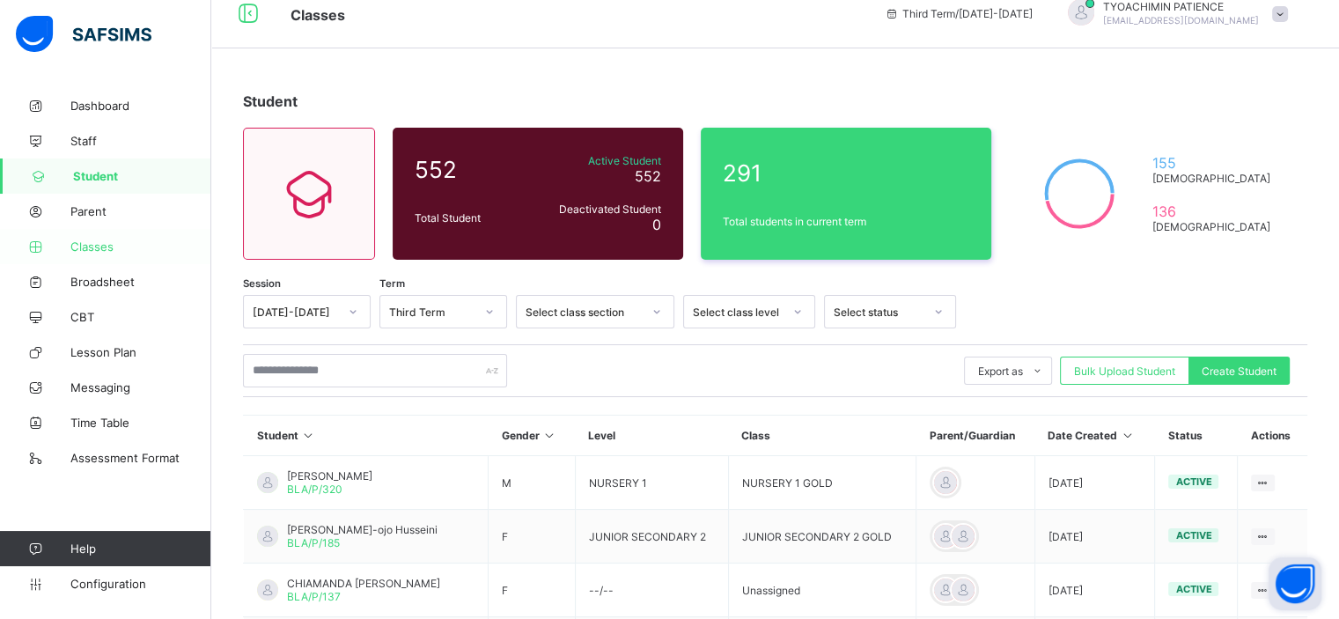
click at [87, 246] on span "Classes" at bounding box center [140, 246] width 141 height 14
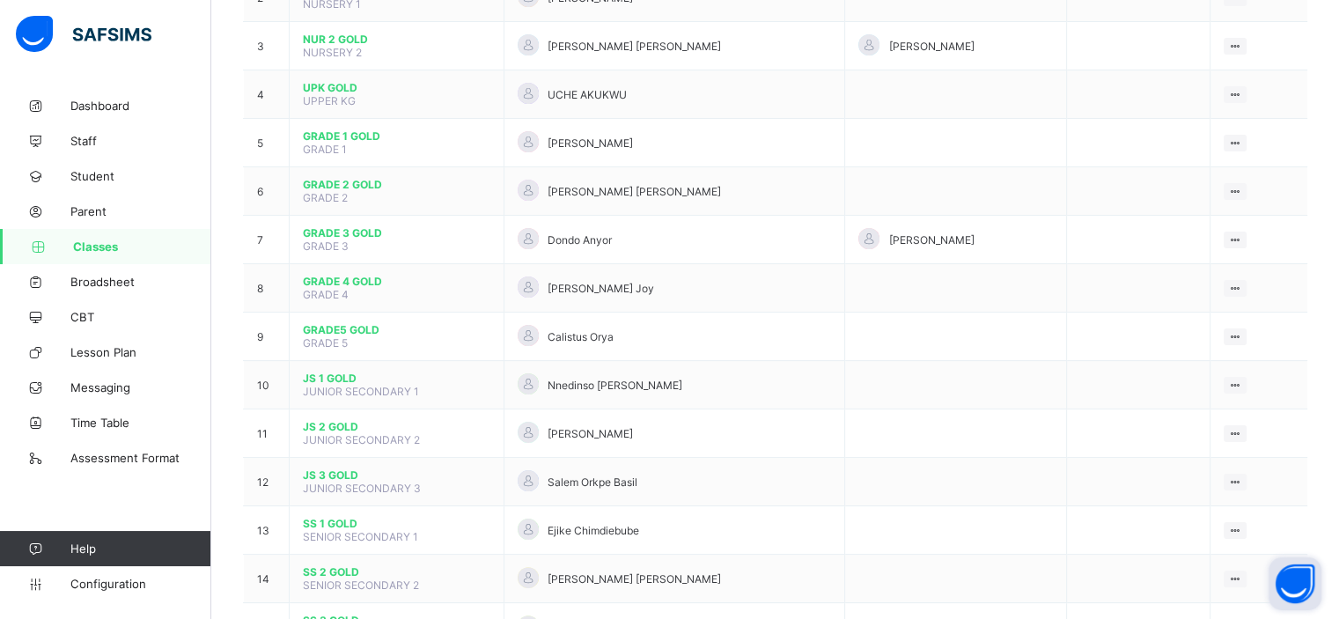
scroll to position [408, 0]
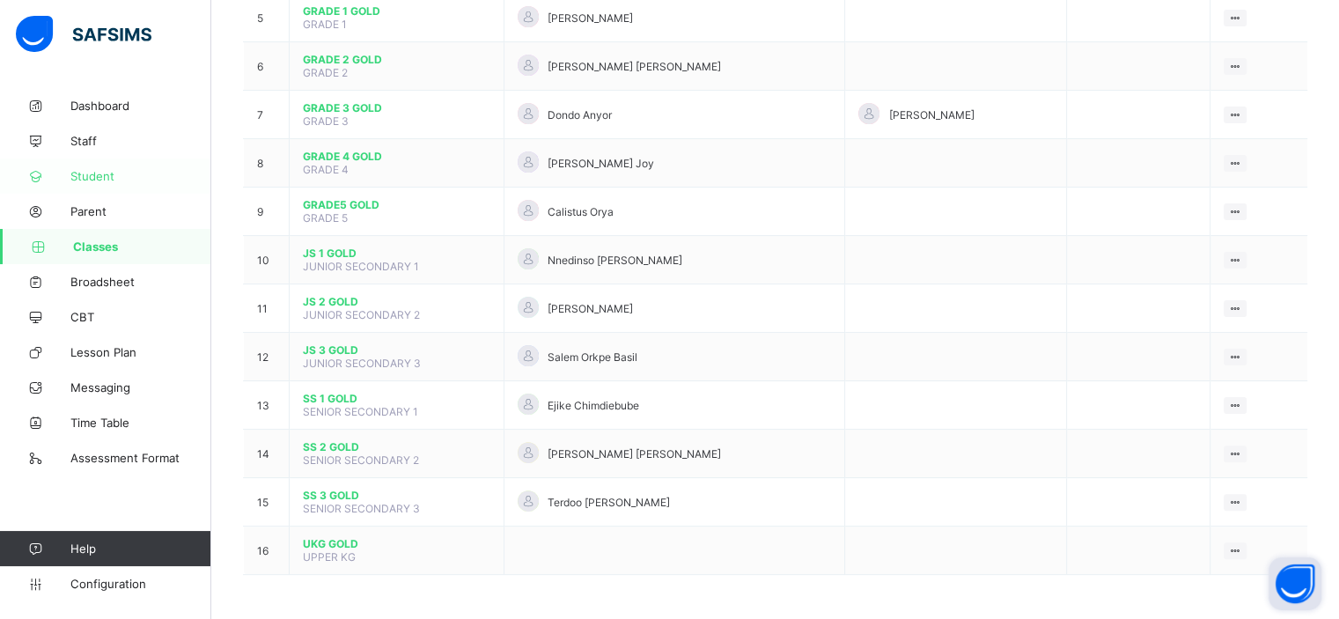
click at [87, 176] on span "Student" at bounding box center [140, 176] width 141 height 14
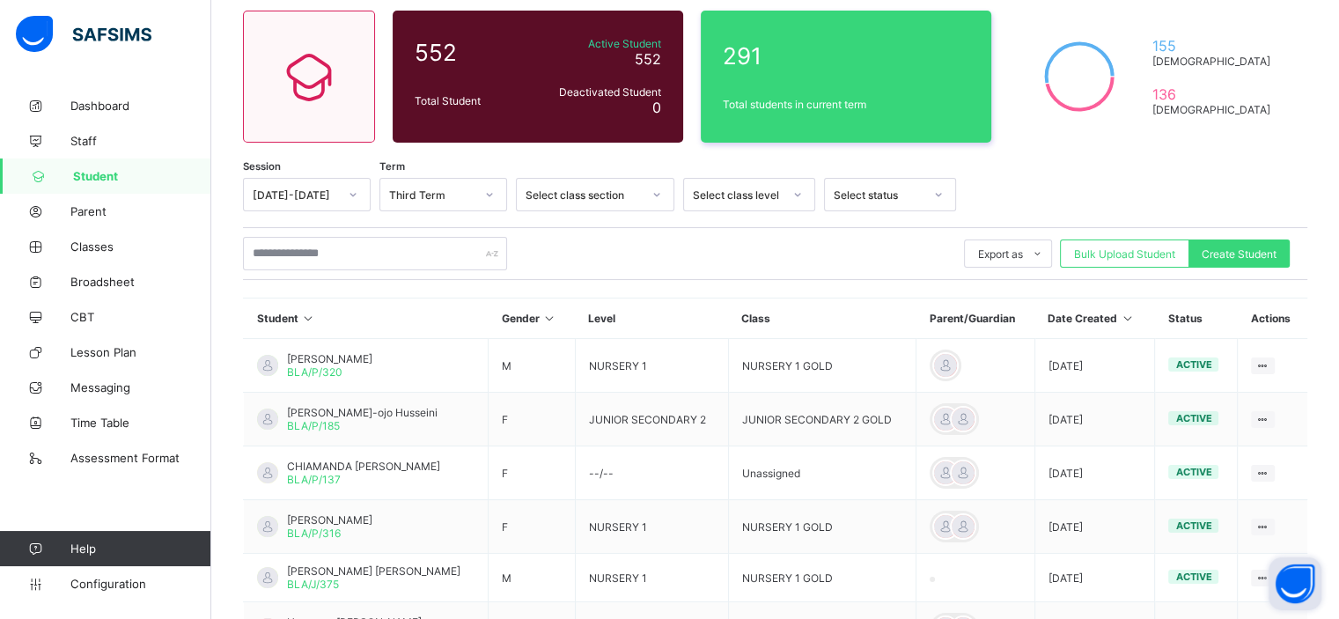
scroll to position [104, 0]
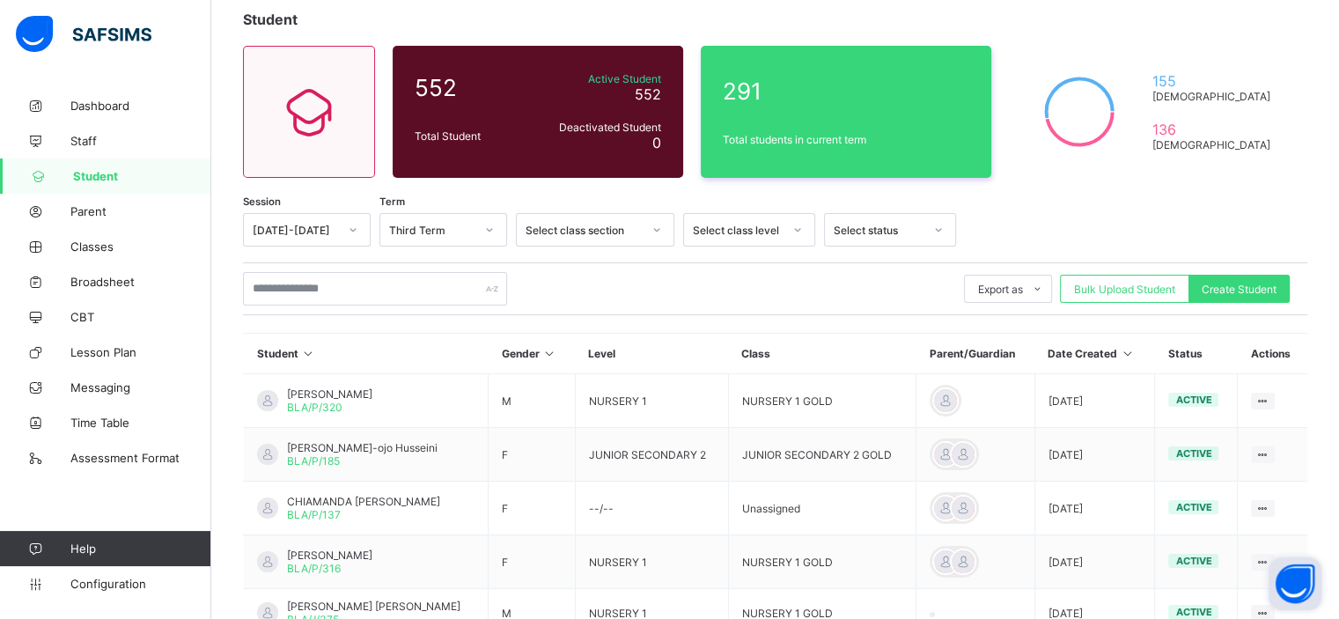
click at [1292, 583] on button "Open asap" at bounding box center [1295, 583] width 53 height 53
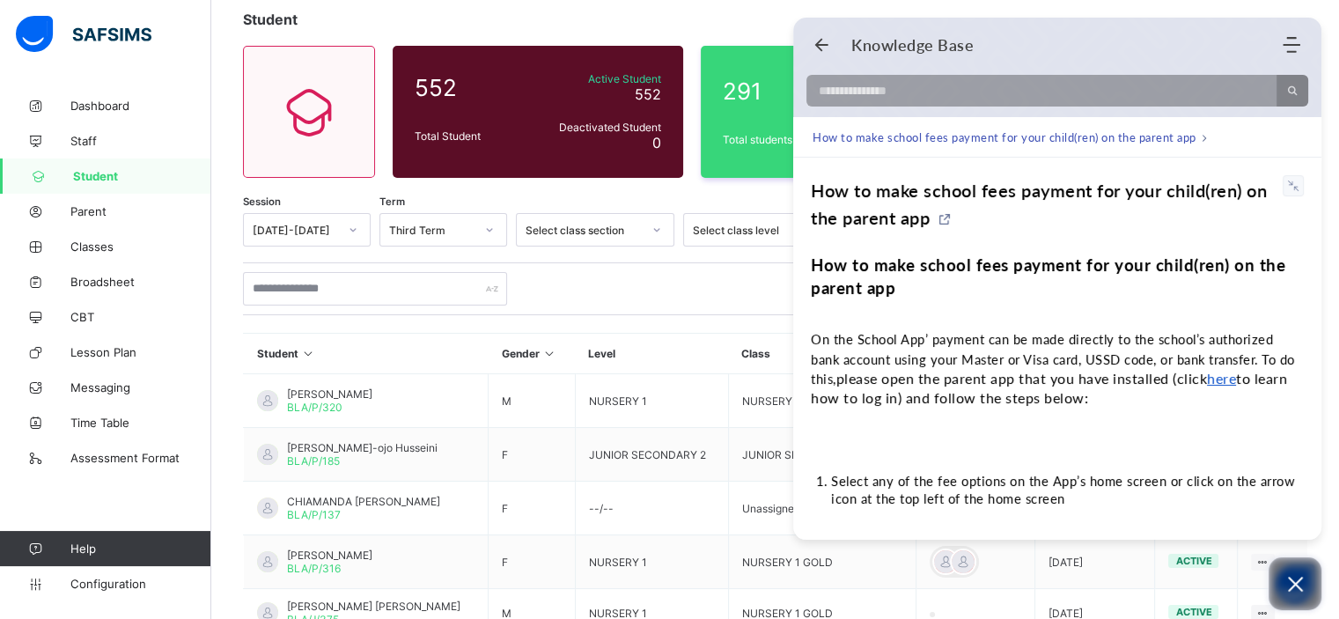
click at [1292, 573] on icon "Open asap" at bounding box center [1295, 584] width 22 height 22
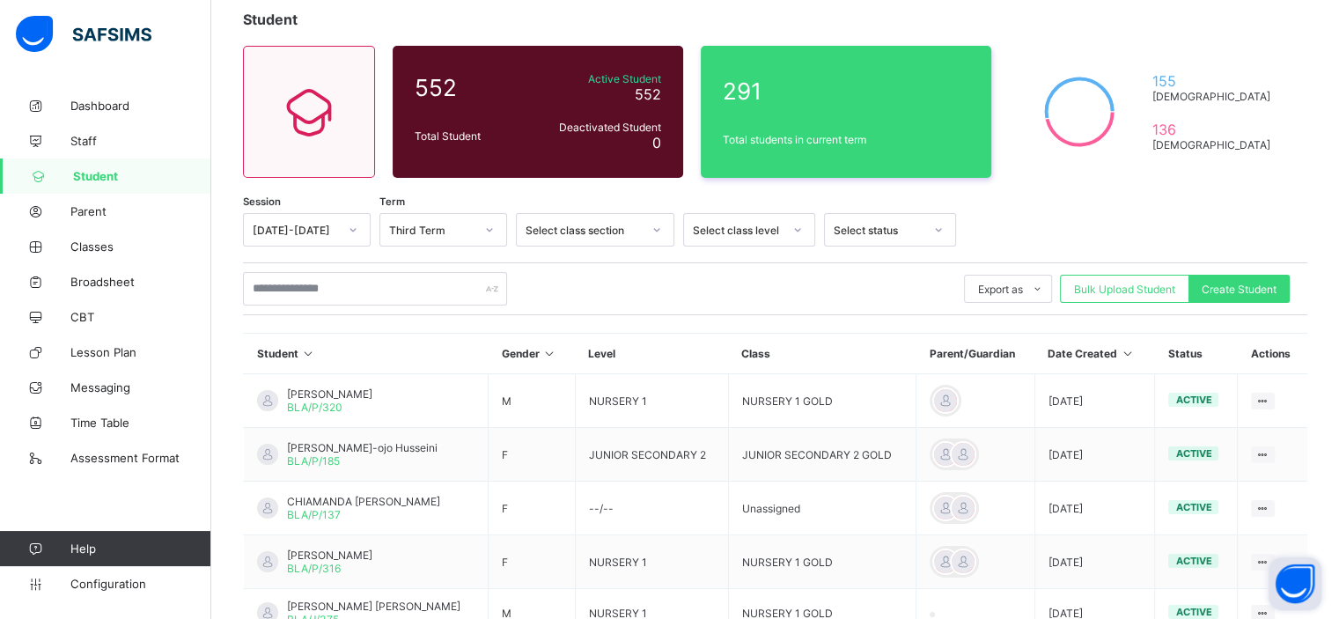
click at [35, 32] on img at bounding box center [84, 34] width 136 height 37
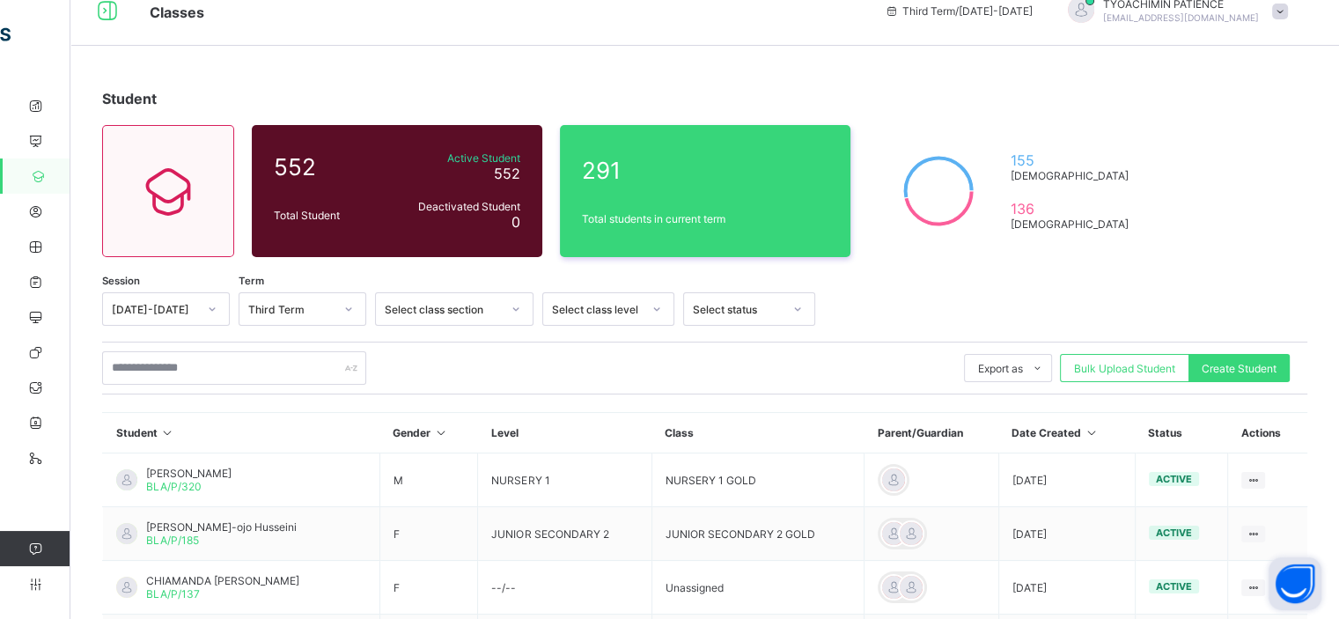
scroll to position [0, 0]
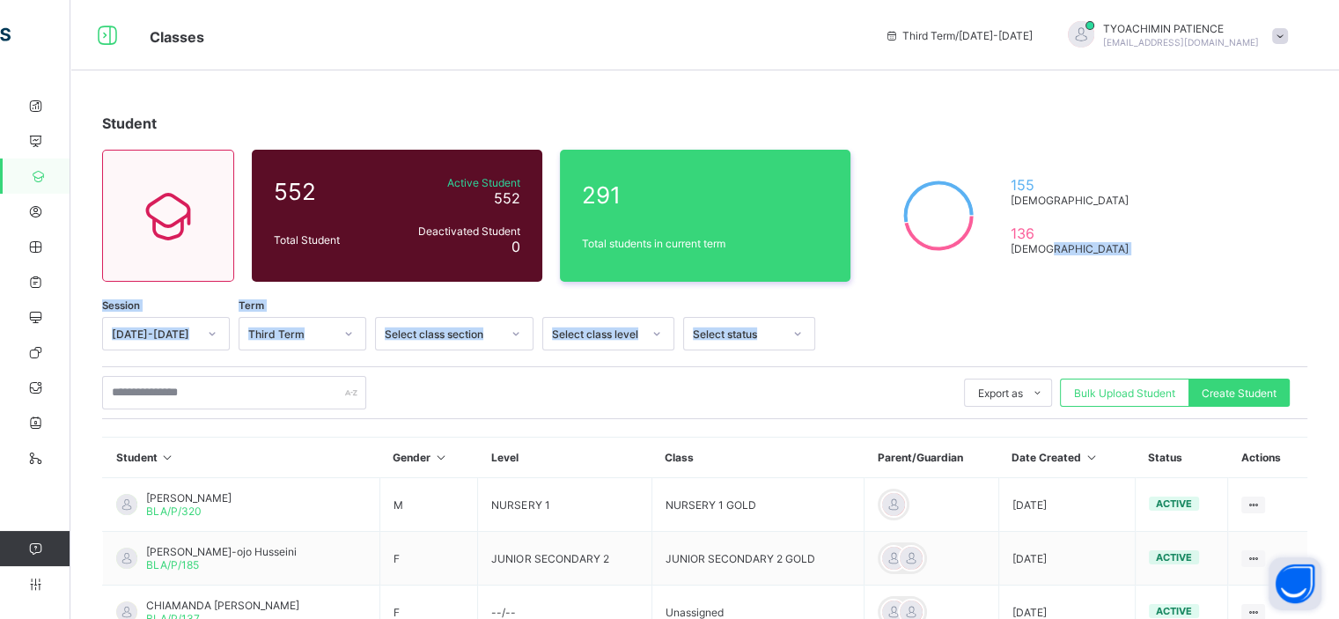
drag, startPoint x: 1341, startPoint y: 245, endPoint x: 1351, endPoint y: 302, distance: 58.2
click at [1338, 309] on html "Classes Third Term / [DATE]-[DATE] TYOACHIMIN PATIENCE [EMAIL_ADDRESS][DOMAIN_N…" at bounding box center [669, 550] width 1339 height 1100
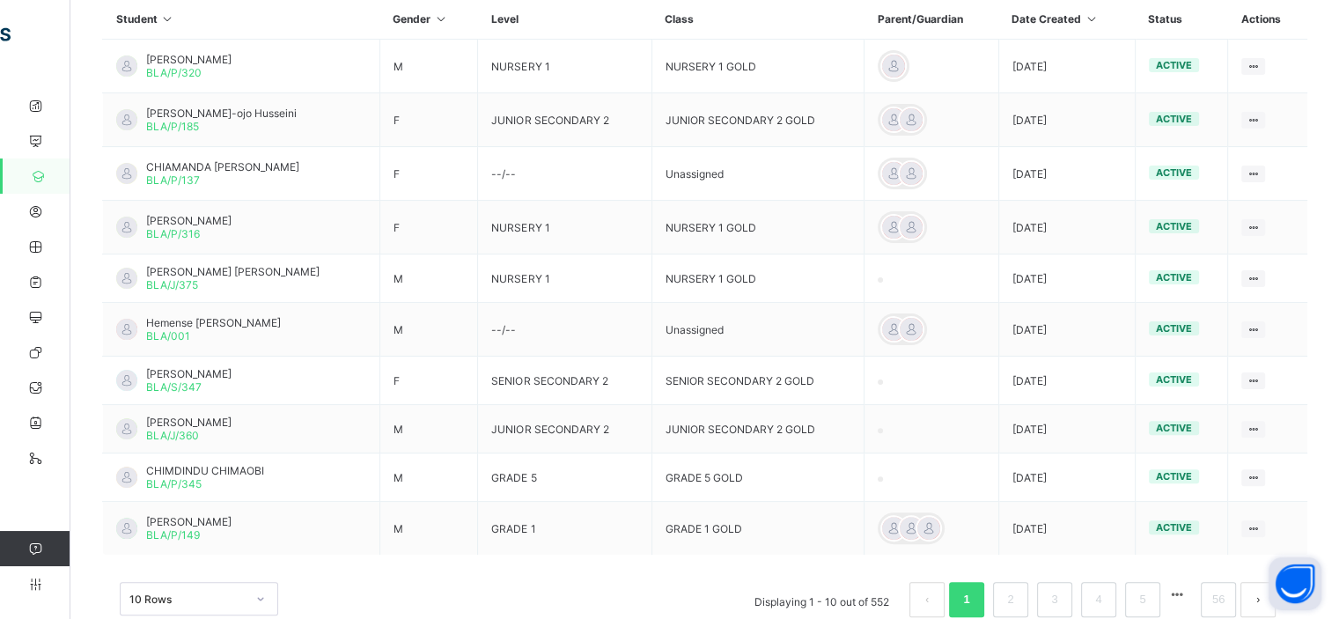
scroll to position [480, 0]
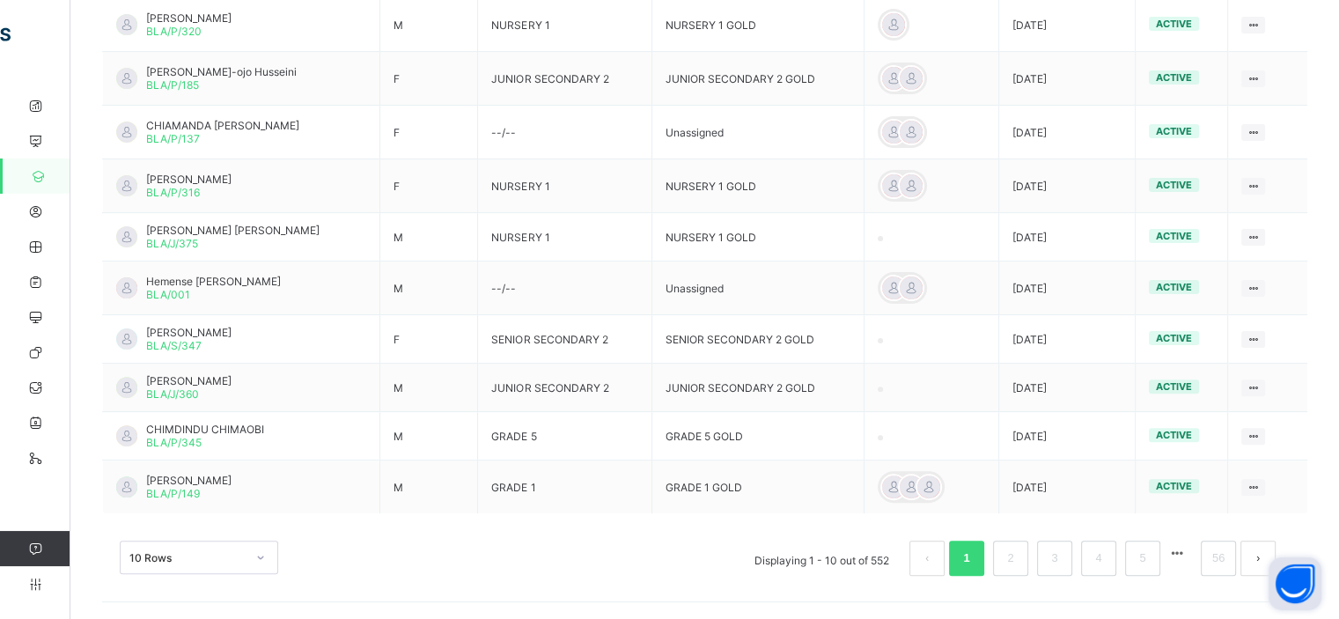
click at [428, 601] on div "Student 552 Total Student Active Student 552 Deactivated Student 0 291 Total st…" at bounding box center [704, 114] width 1269 height 1012
click at [598, 597] on div "Student Gender Level Class Parent/Guardian Date Created Status Actions [PERSON_…" at bounding box center [704, 279] width 1205 height 645
click at [39, 550] on icon at bounding box center [35, 548] width 70 height 13
click at [33, 550] on icon at bounding box center [35, 548] width 70 height 13
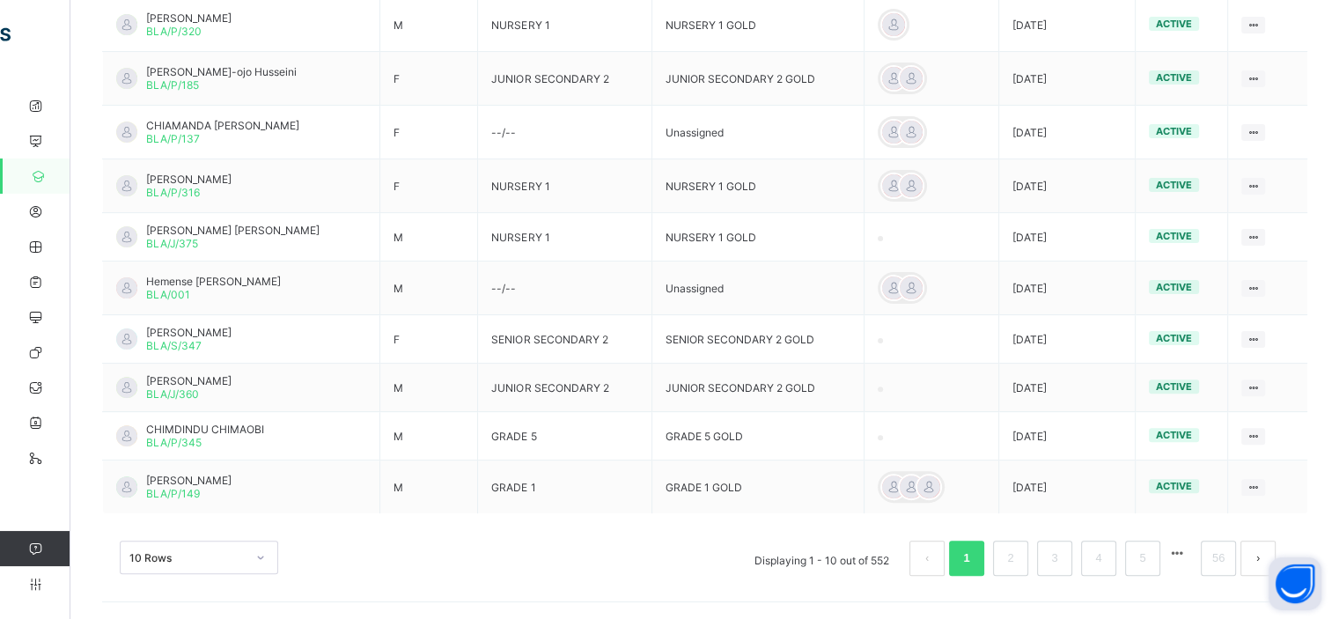
click at [33, 539] on link "Help" at bounding box center [35, 548] width 70 height 35
click at [33, 548] on icon at bounding box center [35, 548] width 70 height 13
click at [33, 246] on icon at bounding box center [35, 246] width 70 height 13
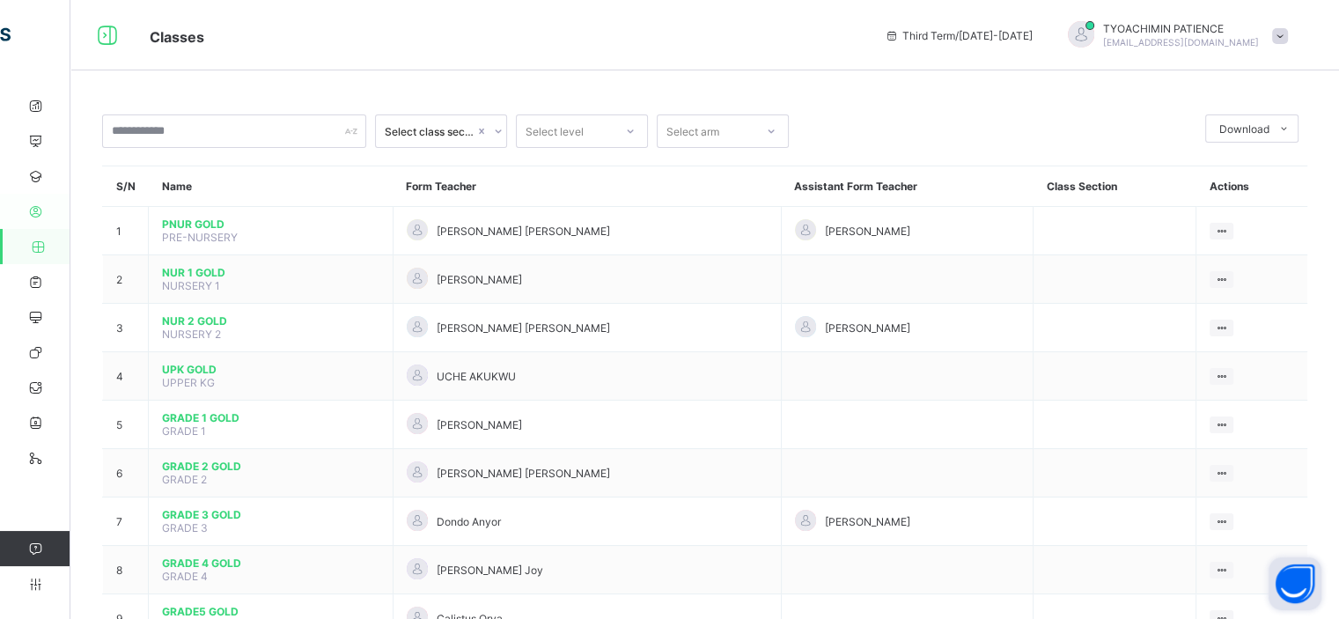
click at [36, 212] on icon at bounding box center [35, 211] width 70 height 13
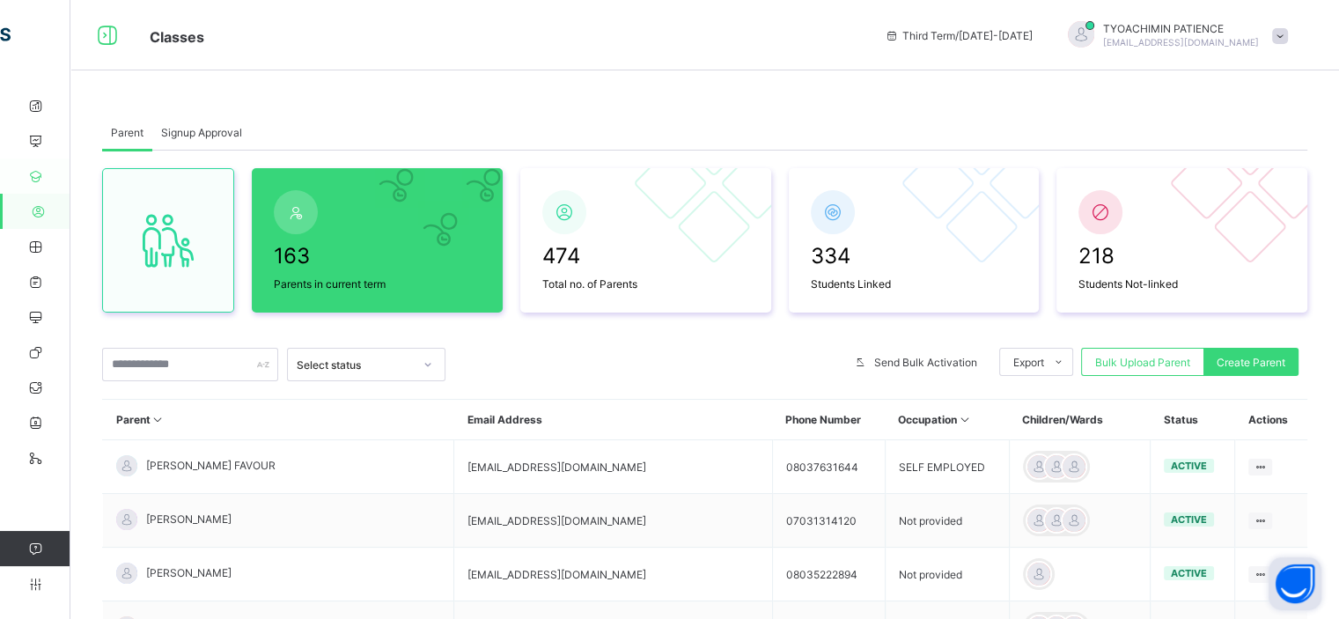
click at [35, 173] on icon at bounding box center [35, 176] width 70 height 13
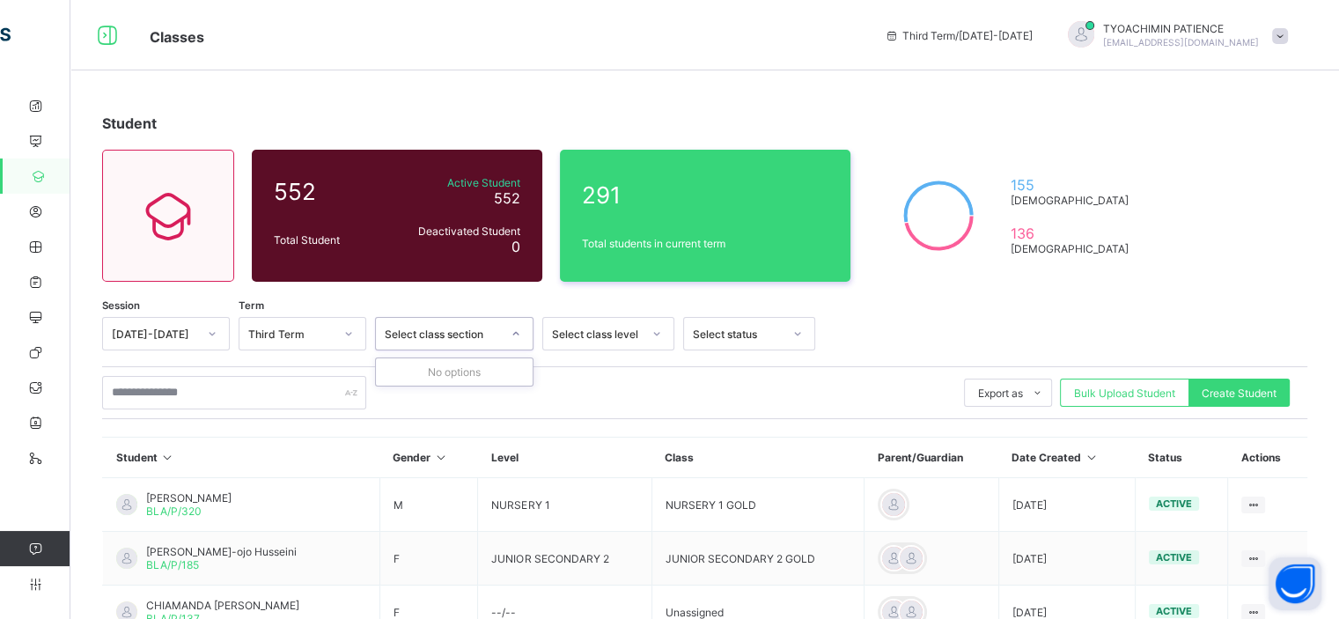
click at [430, 334] on div "Select class section" at bounding box center [443, 334] width 116 height 13
click at [35, 456] on icon at bounding box center [35, 458] width 70 height 13
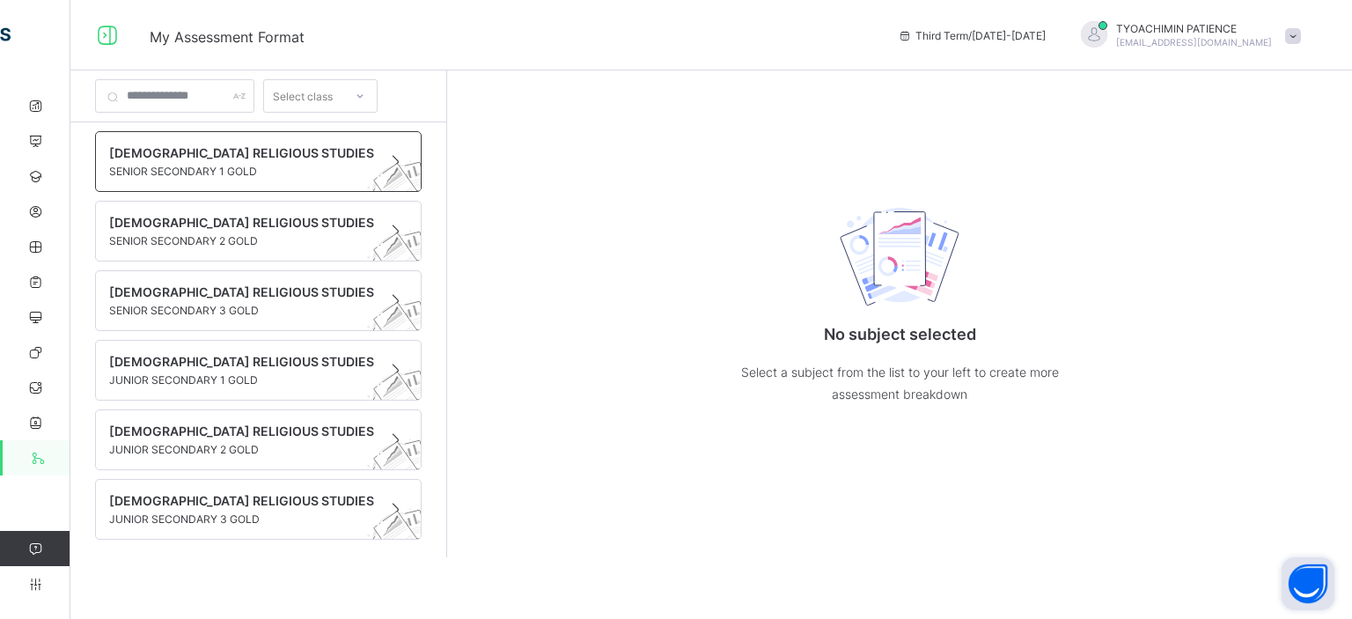
click at [187, 151] on span "[DEMOGRAPHIC_DATA] RELIGIOUS STUDIES" at bounding box center [241, 152] width 265 height 15
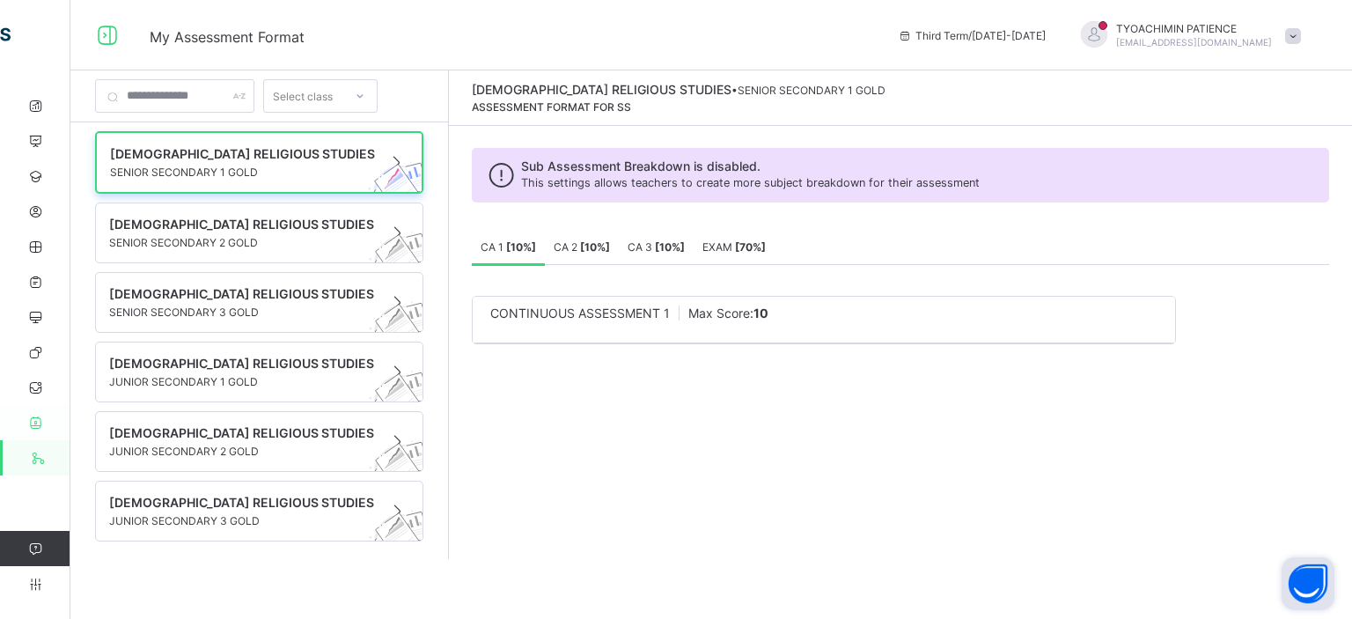
click at [34, 423] on icon at bounding box center [35, 422] width 70 height 13
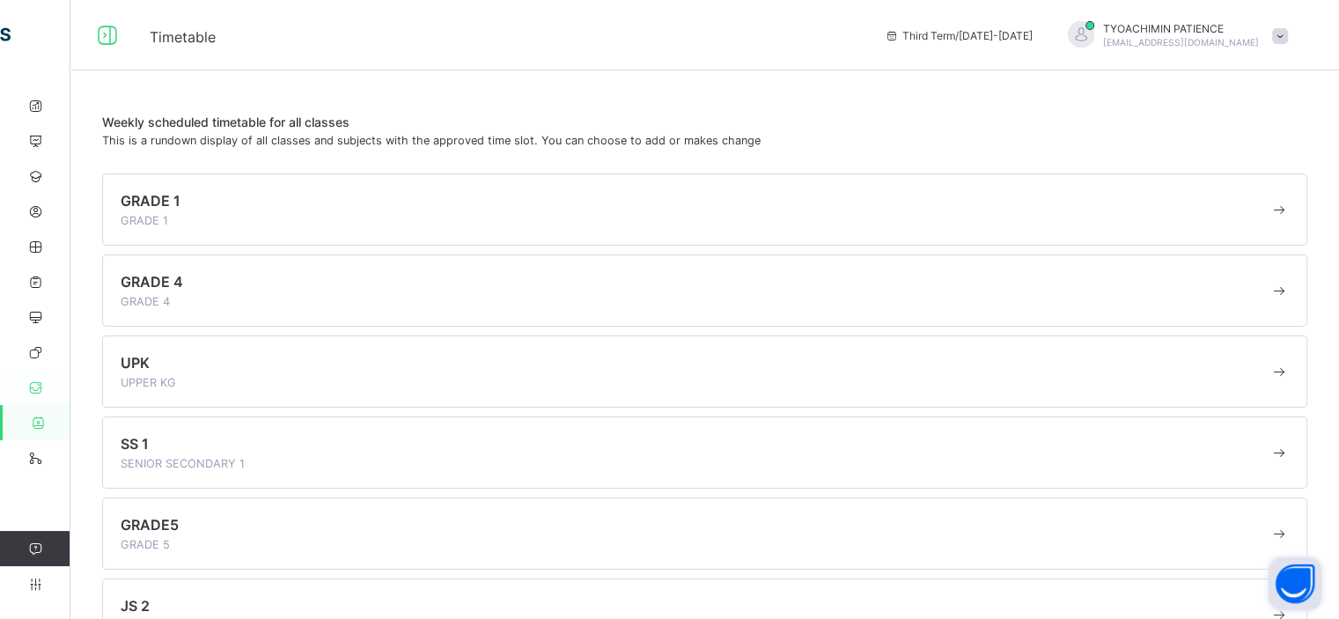
click at [39, 386] on icon at bounding box center [35, 387] width 70 height 13
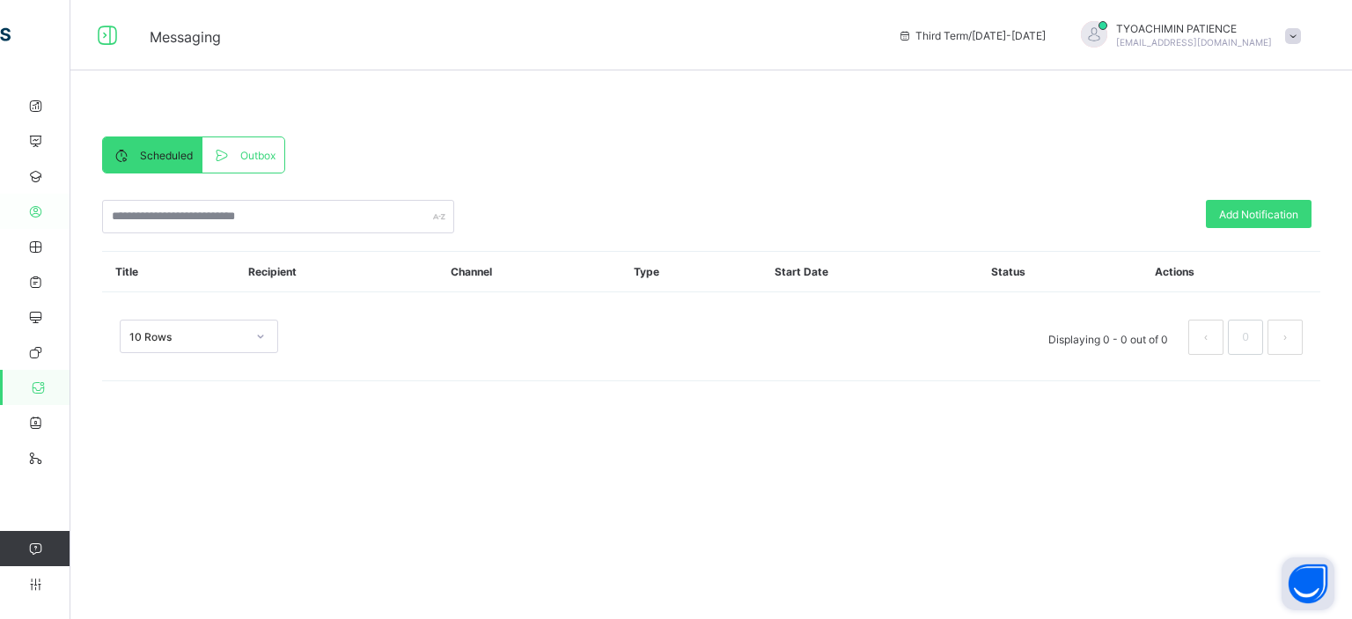
click at [35, 210] on icon at bounding box center [35, 211] width 70 height 13
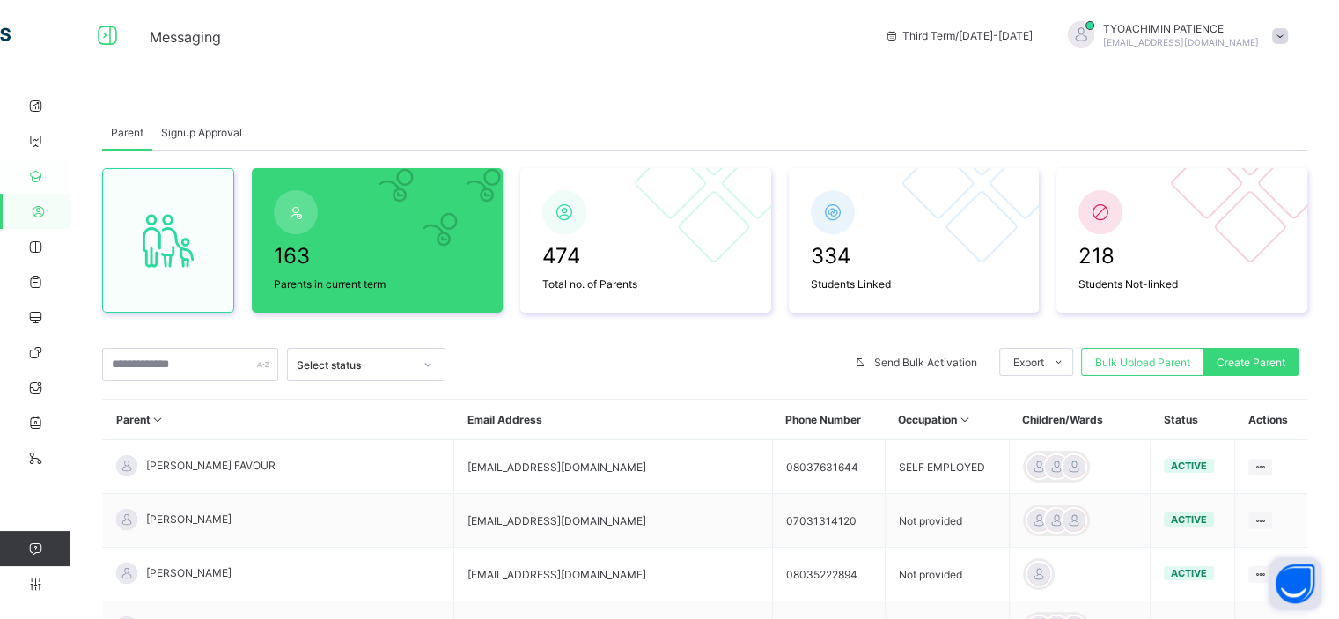
click at [32, 174] on icon at bounding box center [35, 176] width 70 height 13
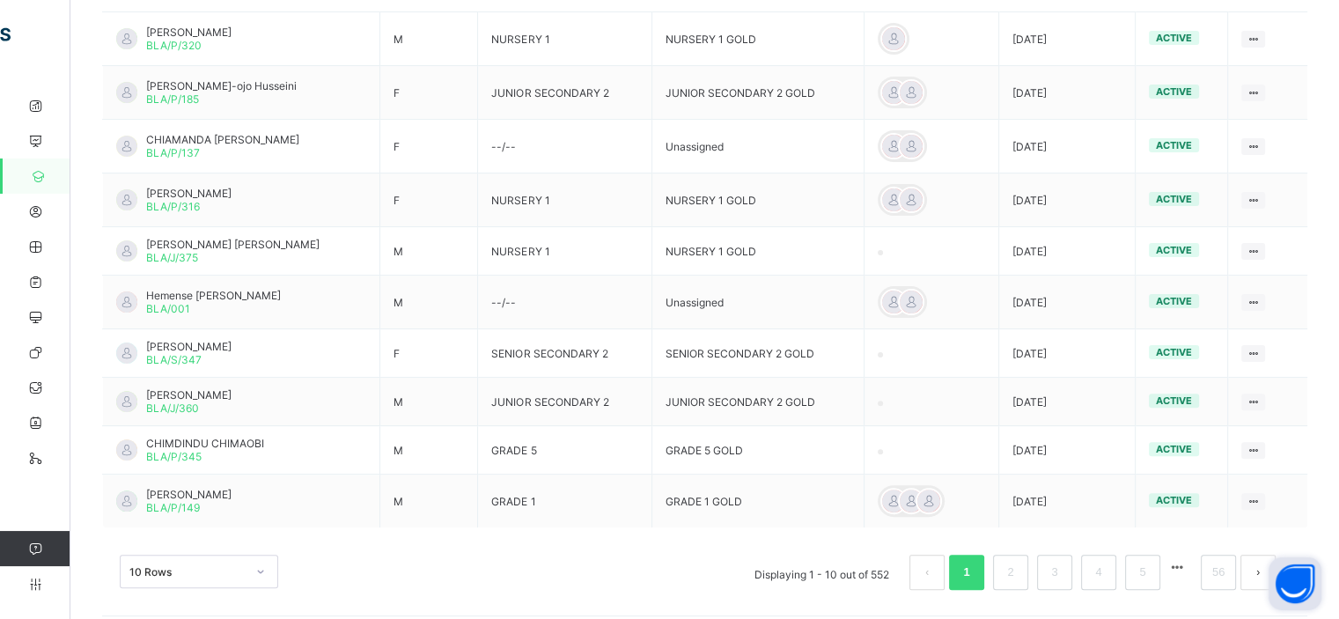
scroll to position [480, 0]
